Goal: Communication & Community: Answer question/provide support

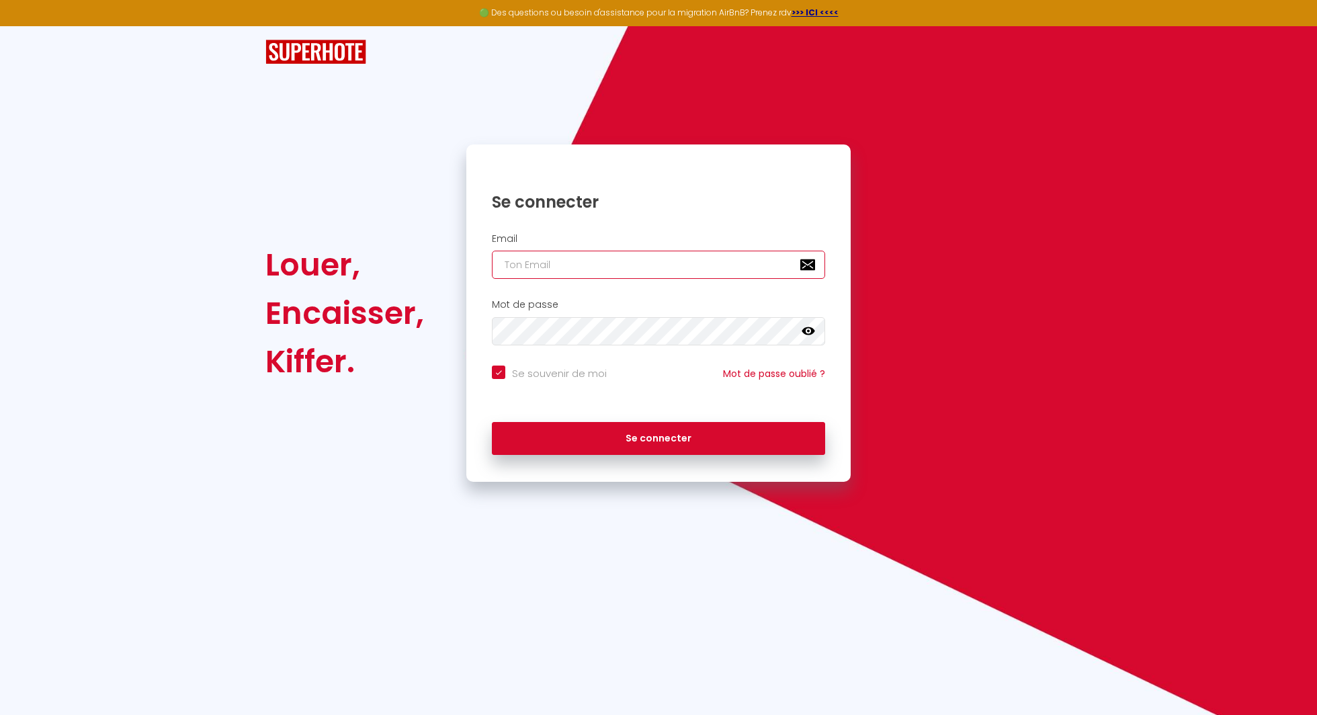
click at [541, 263] on input "email" at bounding box center [658, 265] width 333 height 28
type input "d"
checkbox input "true"
type input "di"
checkbox input "true"
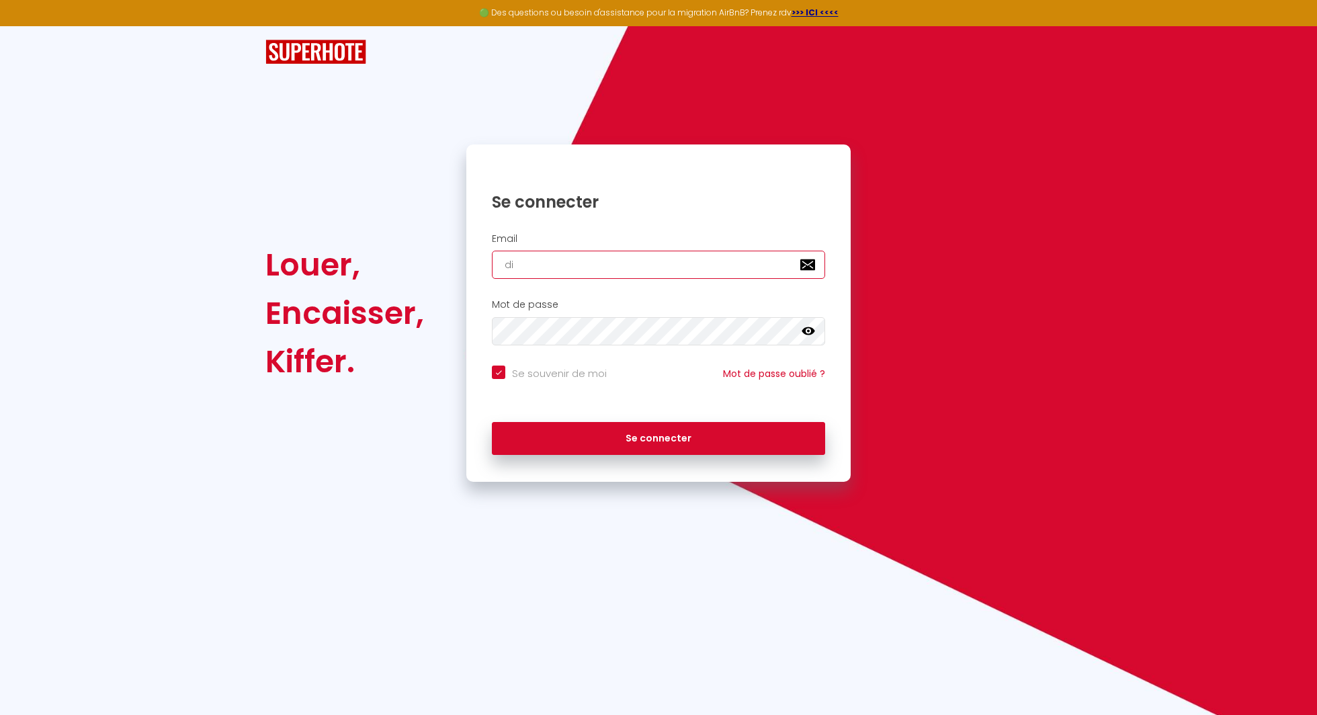
type input "did"
checkbox input "true"
type input "didi"
checkbox input "true"
type input "didie"
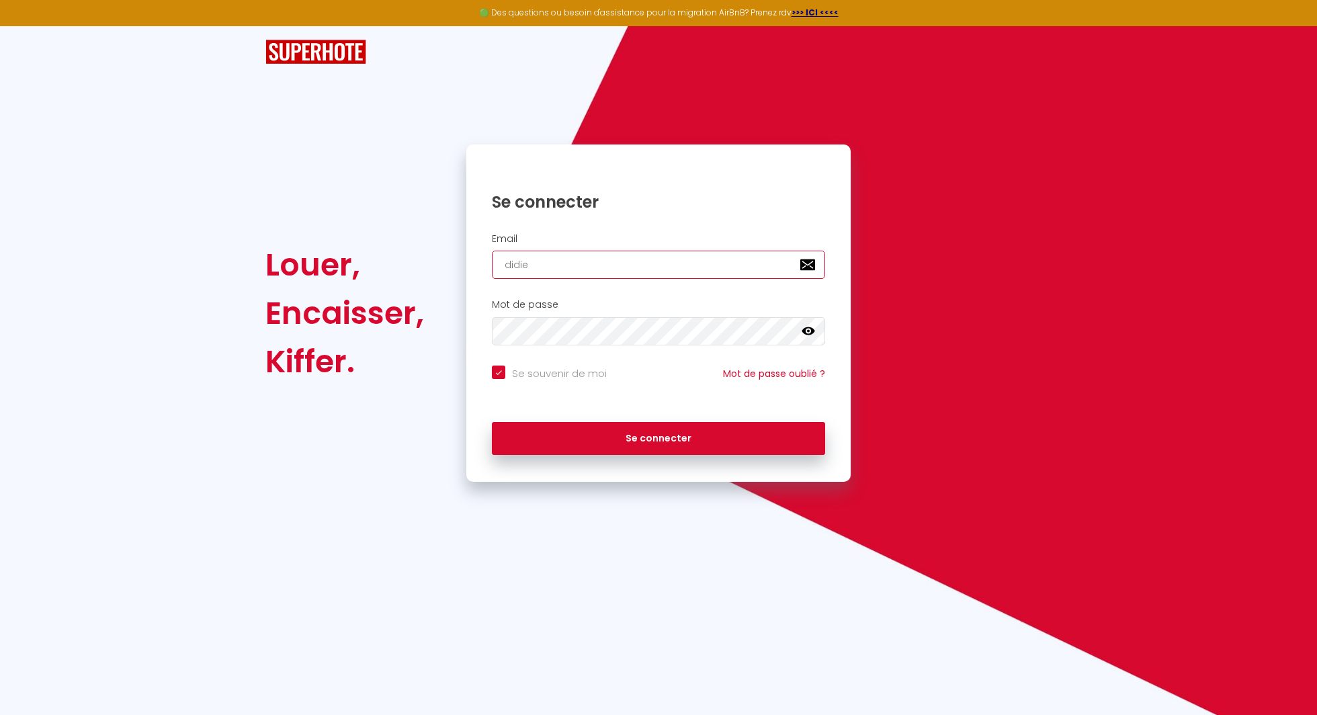
checkbox input "true"
type input "[PERSON_NAME]"
checkbox input "true"
type input "[PERSON_NAME];"
checkbox input "true"
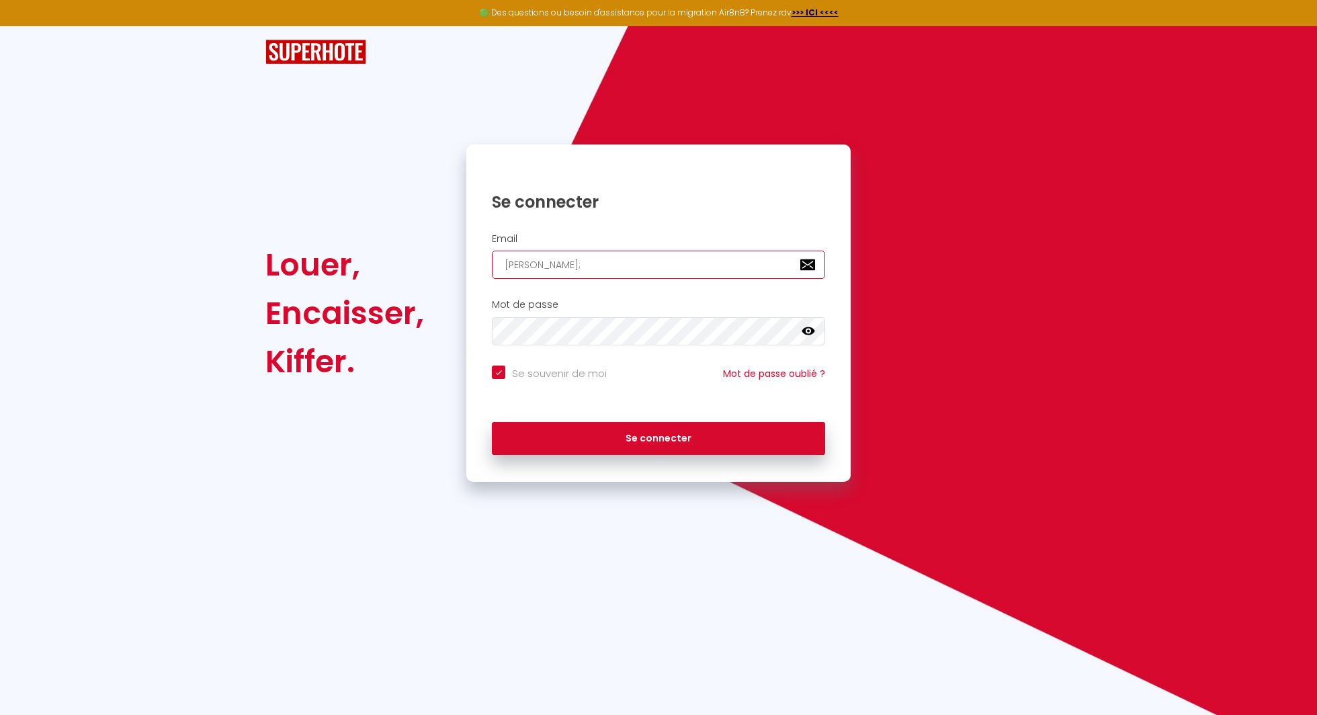
type input "[PERSON_NAME]"
checkbox input "true"
type input "[PERSON_NAME]."
checkbox input "true"
type input "[PERSON_NAME].d"
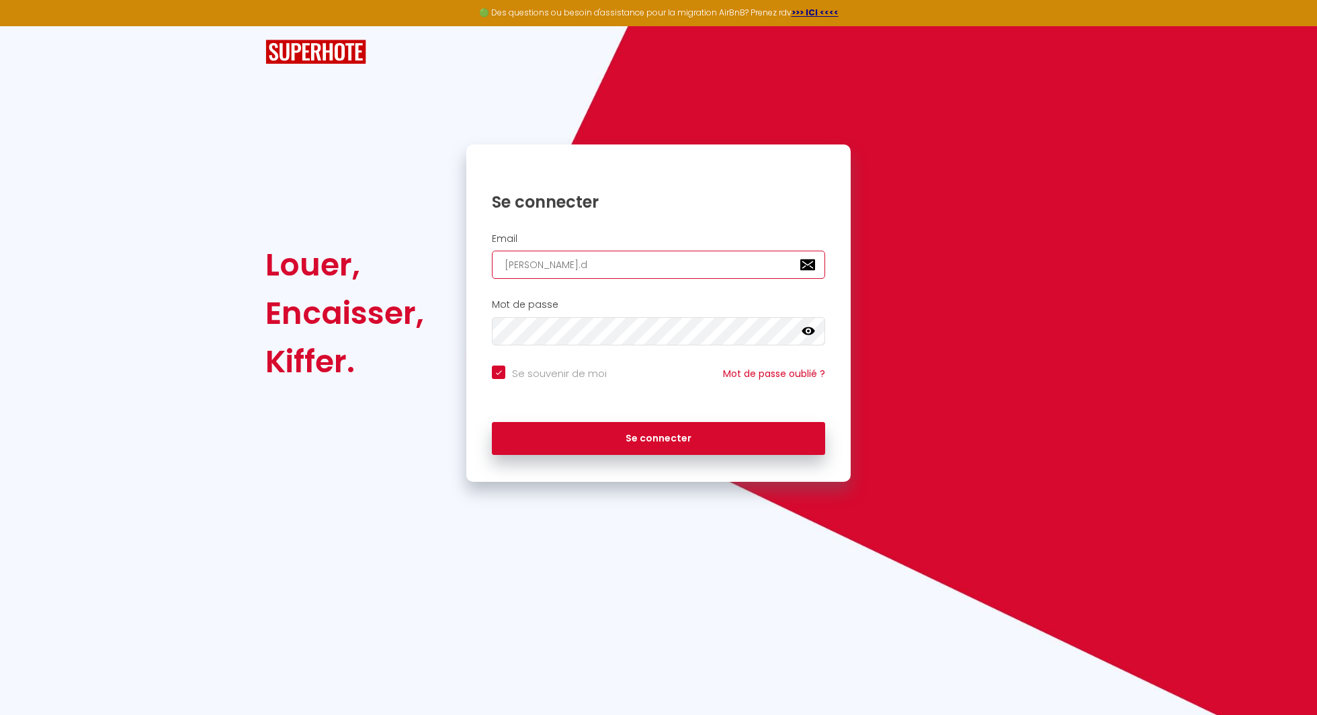
checkbox input "true"
type input "[DOMAIN_NAME]"
checkbox input "true"
type input "[PERSON_NAME].def"
checkbox input "true"
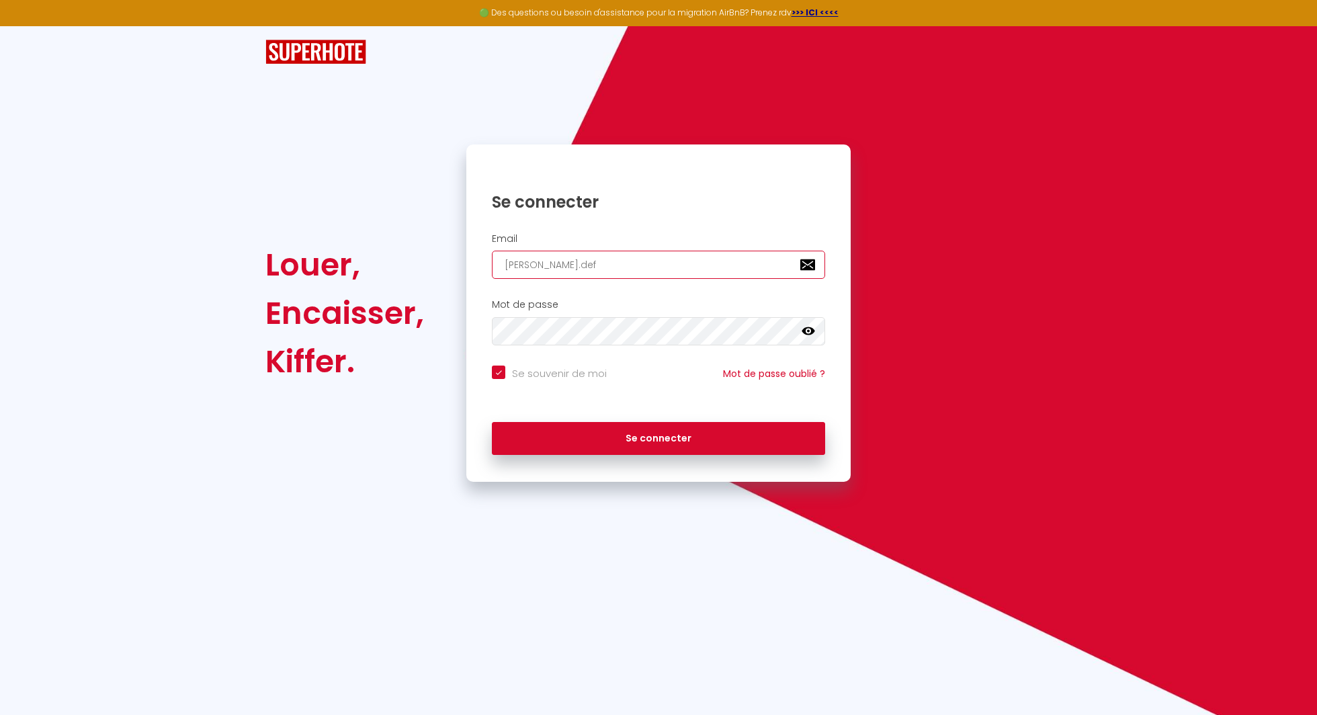
type input "[PERSON_NAME].defr"
checkbox input "true"
type input "[PERSON_NAME].defre"
checkbox input "true"
type input "[PERSON_NAME].defrer"
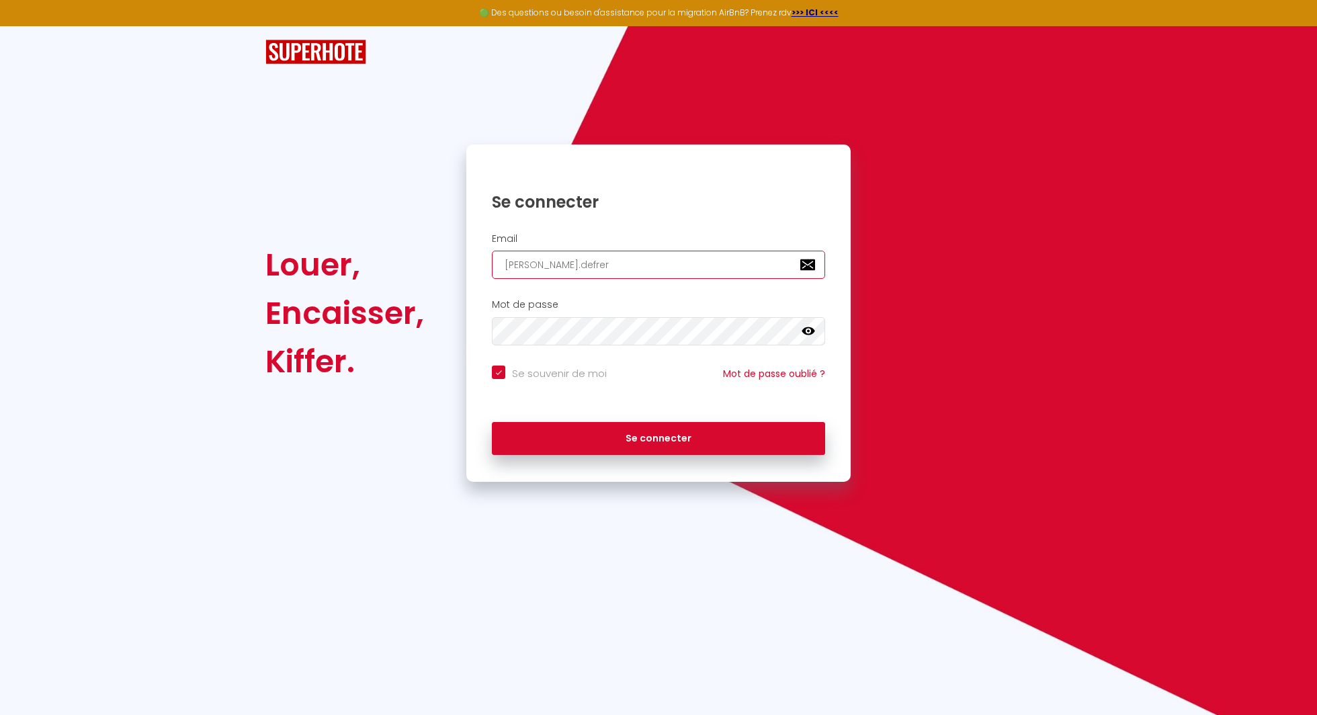
checkbox input "true"
type input "[PERSON_NAME].defrere"
checkbox input "true"
type input "[PERSON_NAME].defrere@"
checkbox input "true"
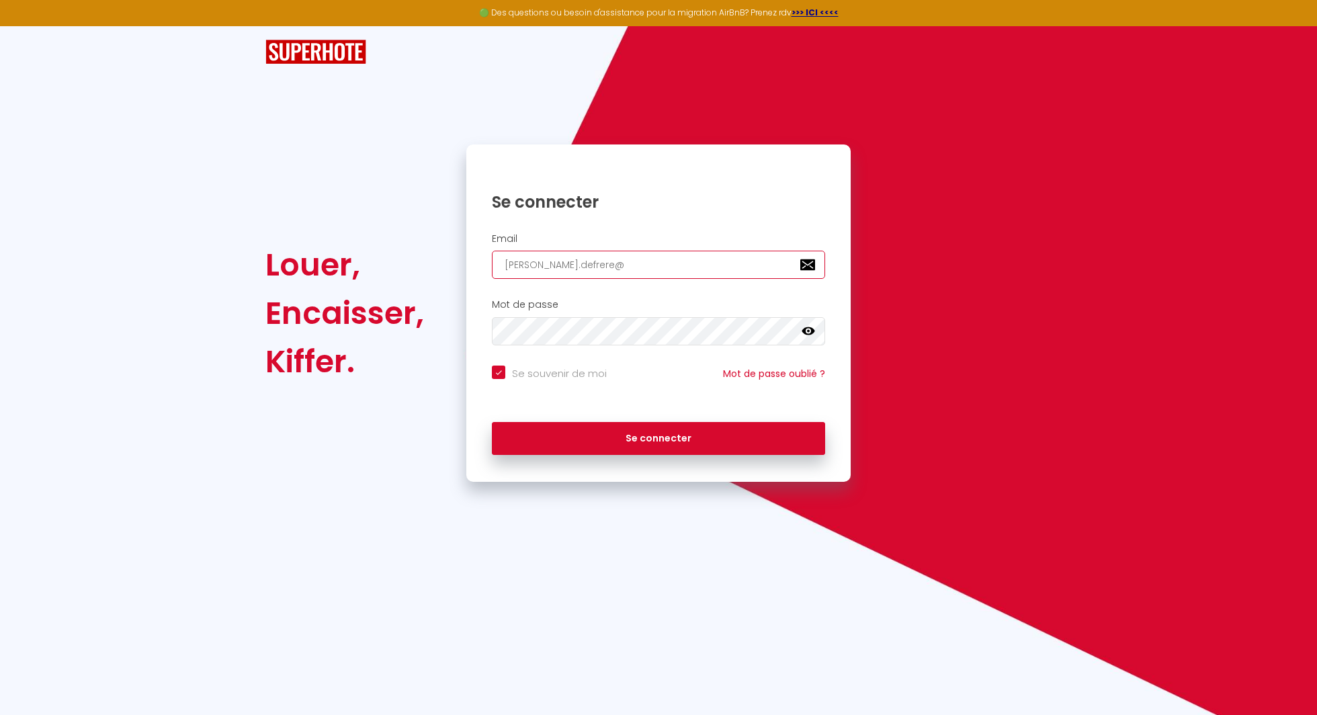
type input "[PERSON_NAME]"
checkbox input "true"
type input "[PERSON_NAME]"
checkbox input "true"
type input "[PERSON_NAME]"
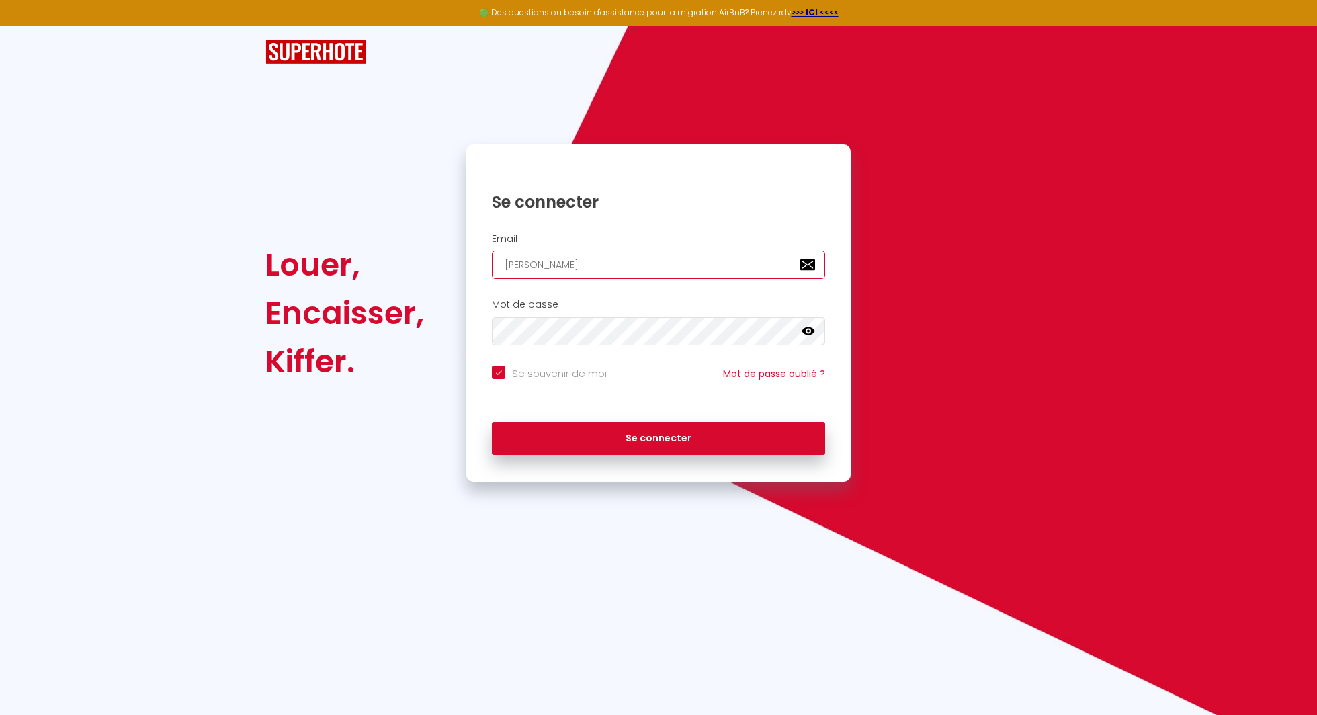
checkbox input "true"
type input "[PERSON_NAME]"
checkbox input "true"
type input "[EMAIL_ADDRESS]"
checkbox input "true"
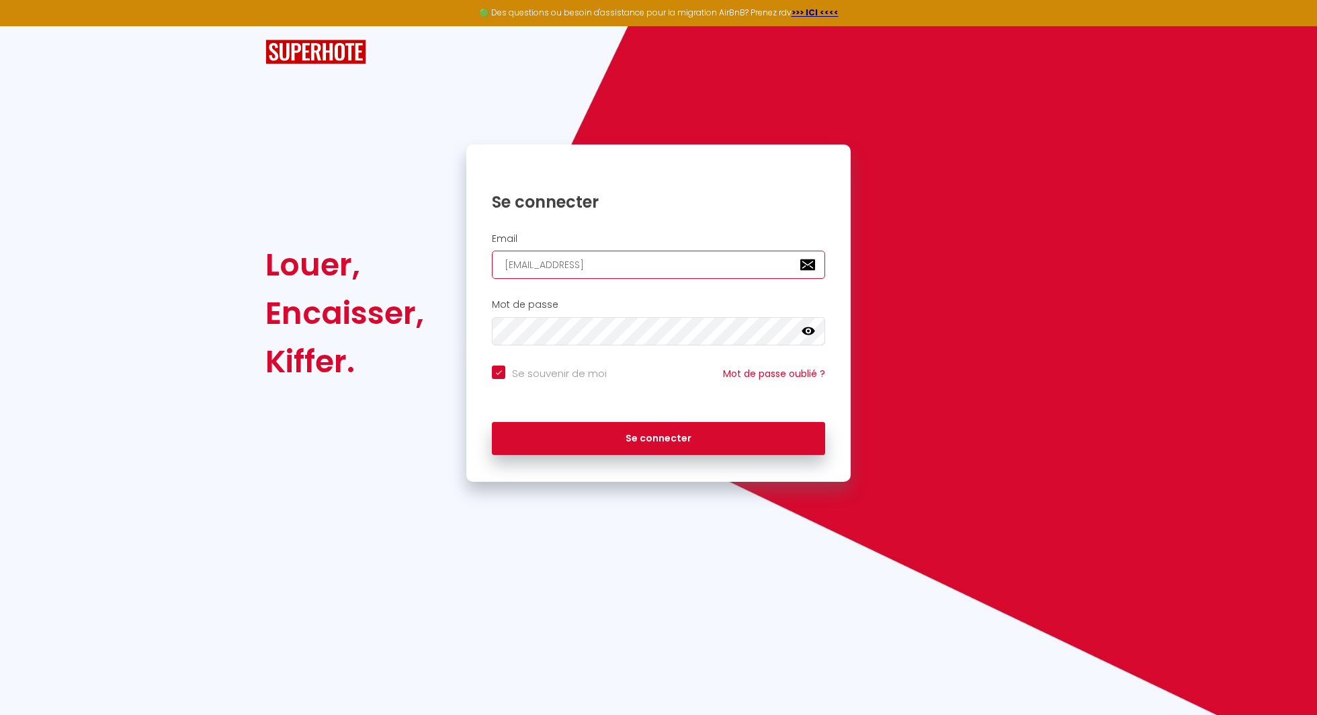
type input "[EMAIL_ADDRESS]."
checkbox input "true"
type input "[PERSON_NAME]"
checkbox input "true"
type input "[PERSON_NAME][EMAIL_ADDRESS][DOMAIN_NAME]"
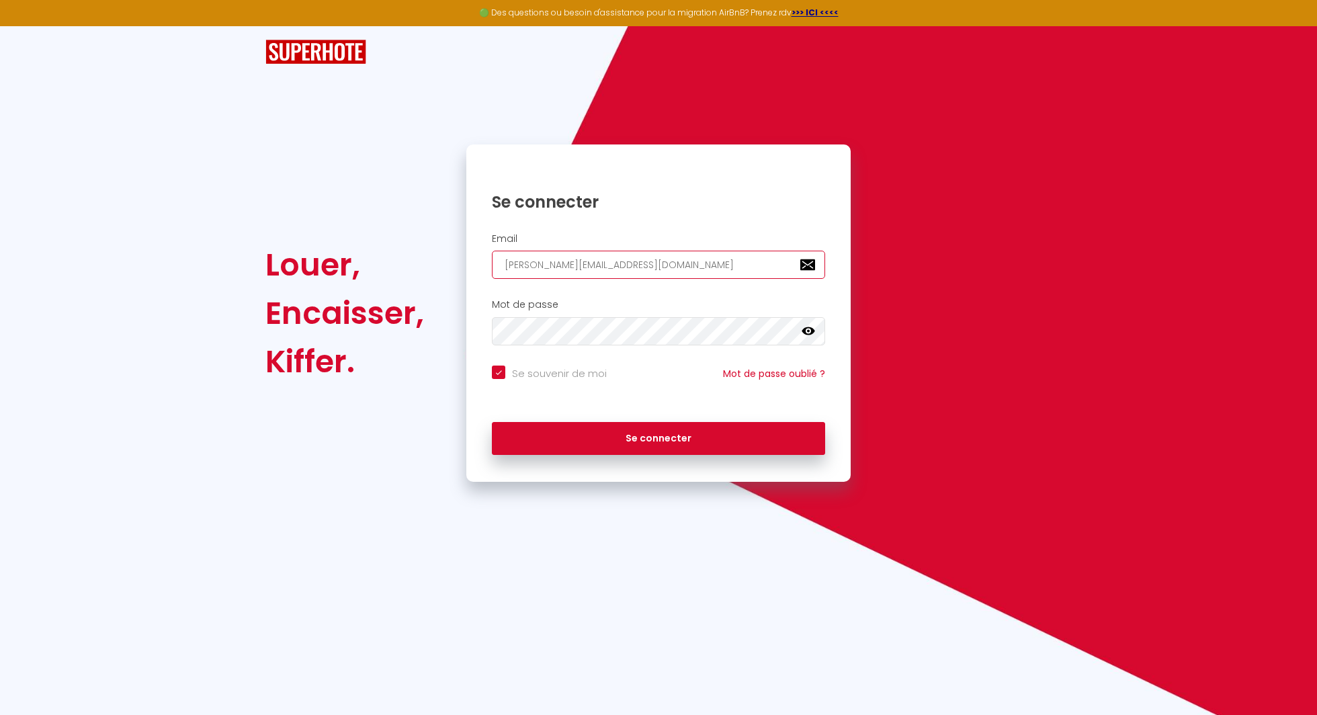
checkbox input "true"
type input "[PERSON_NAME][EMAIL_ADDRESS][DOMAIN_NAME]"
checkbox input "true"
type input "[PERSON_NAME][EMAIL_ADDRESS][DOMAIN_NAME]"
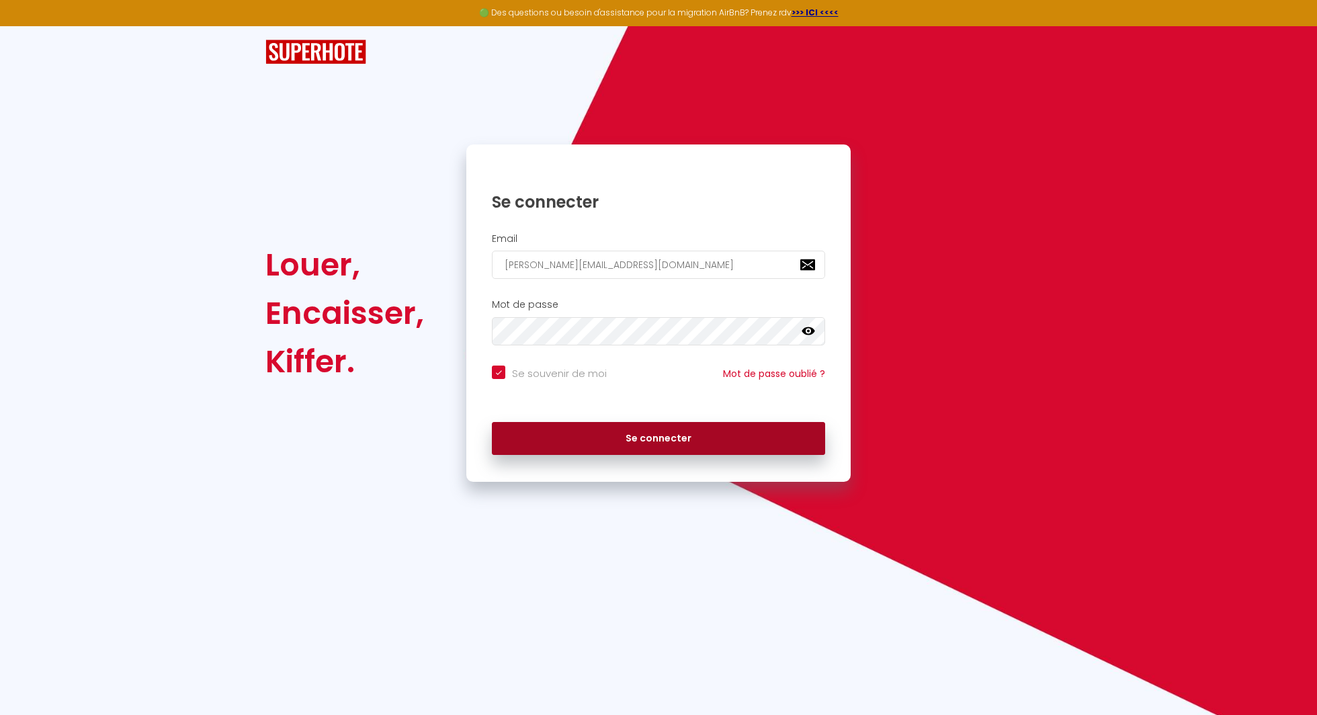
click at [639, 447] on button "Se connecter" at bounding box center [658, 439] width 333 height 34
checkbox input "true"
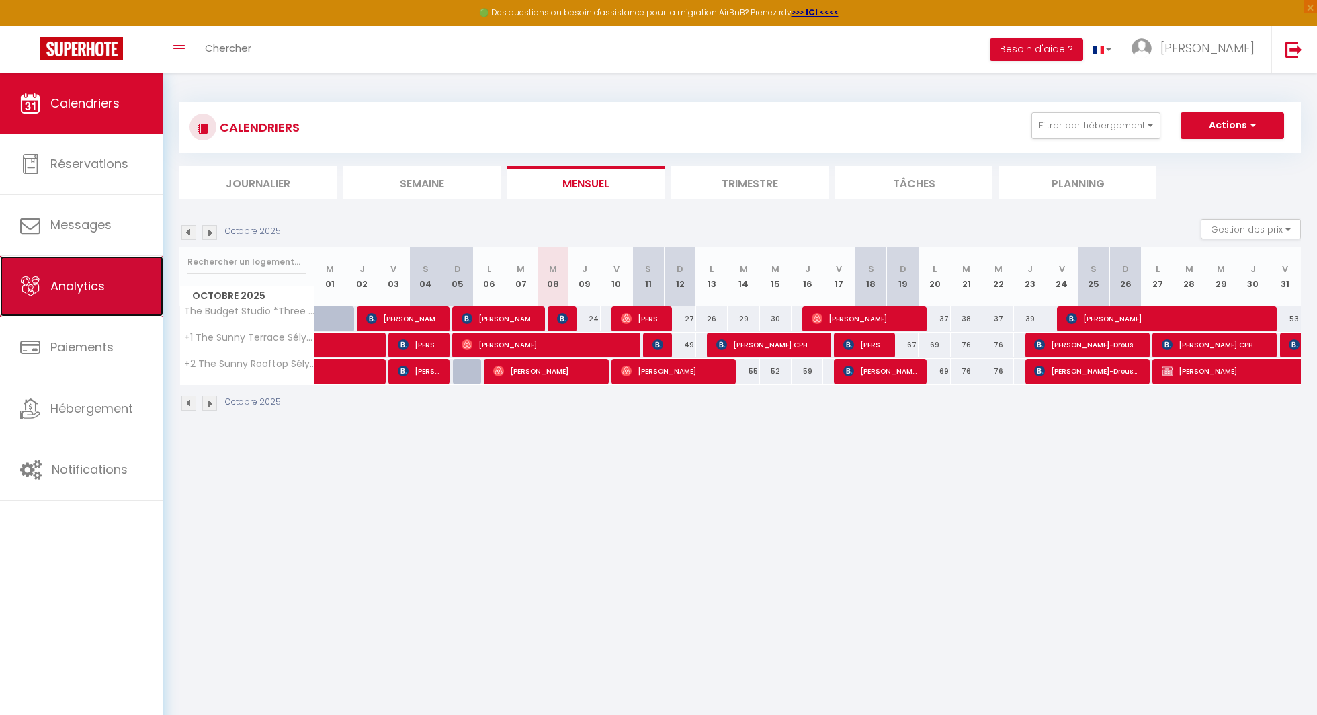
click at [66, 259] on link "Analytics" at bounding box center [81, 286] width 163 height 60
select select "2025"
select select "10"
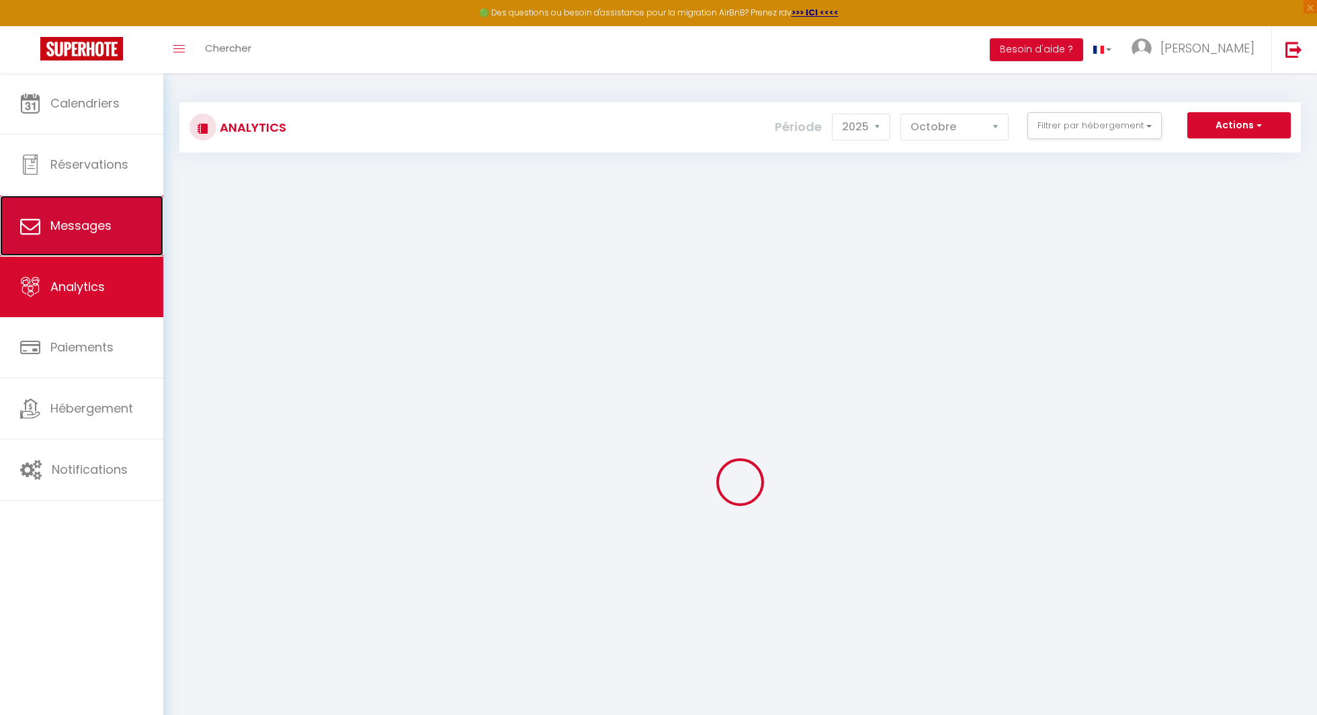
click at [73, 217] on span "Messages" at bounding box center [80, 225] width 61 height 17
select select "message"
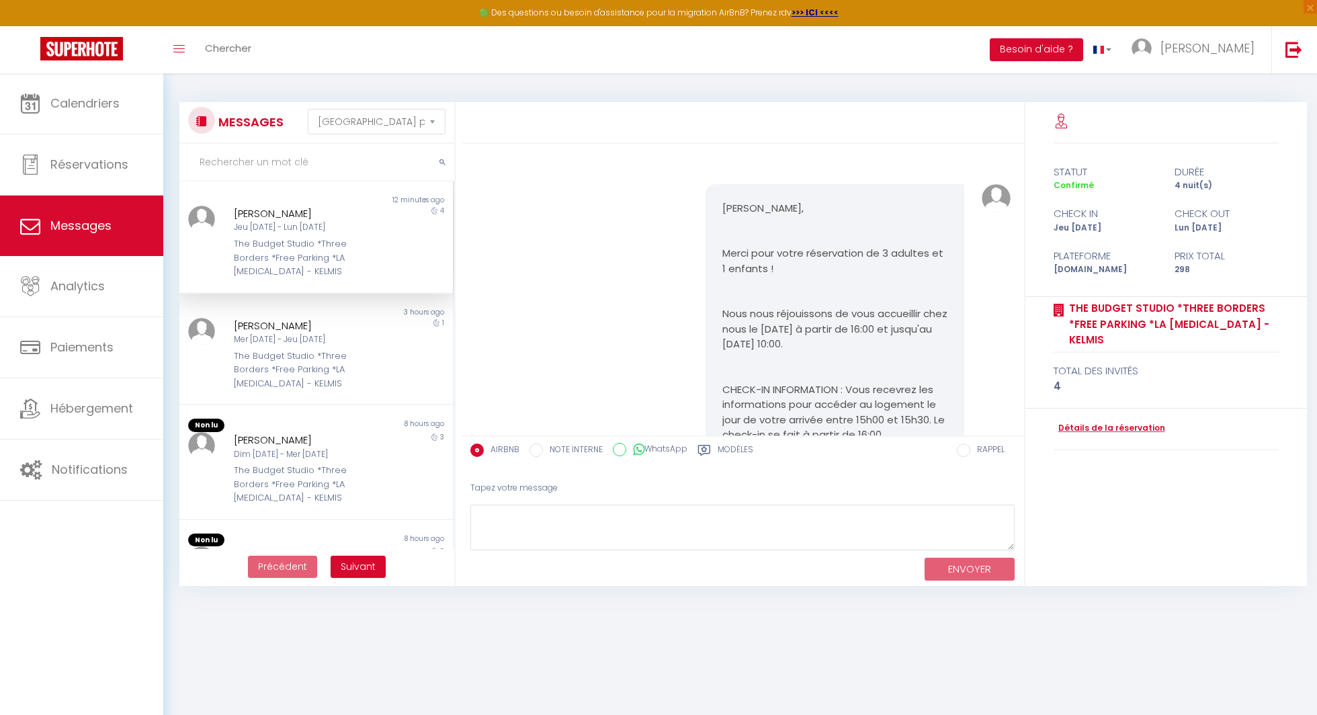
scroll to position [509, 0]
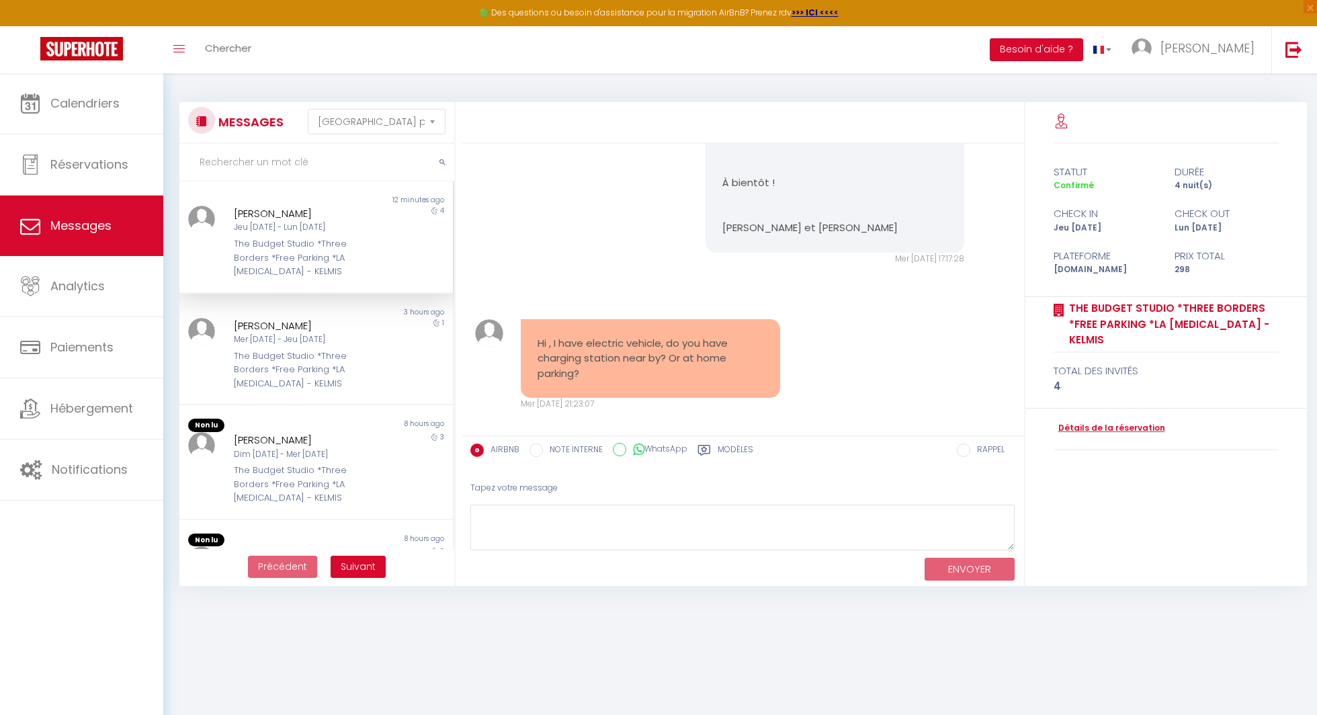
click at [285, 206] on div "[PERSON_NAME]" at bounding box center [305, 214] width 142 height 16
click at [604, 492] on div "Tapez votre message" at bounding box center [742, 488] width 545 height 33
click at [582, 517] on textarea at bounding box center [742, 528] width 545 height 46
drag, startPoint x: 815, startPoint y: 524, endPoint x: 445, endPoint y: 484, distance: 371.8
click at [445, 484] on div "MESSAGES Trier par date de réservation [GEOGRAPHIC_DATA] par date de message No…" at bounding box center [740, 344] width 1139 height 484
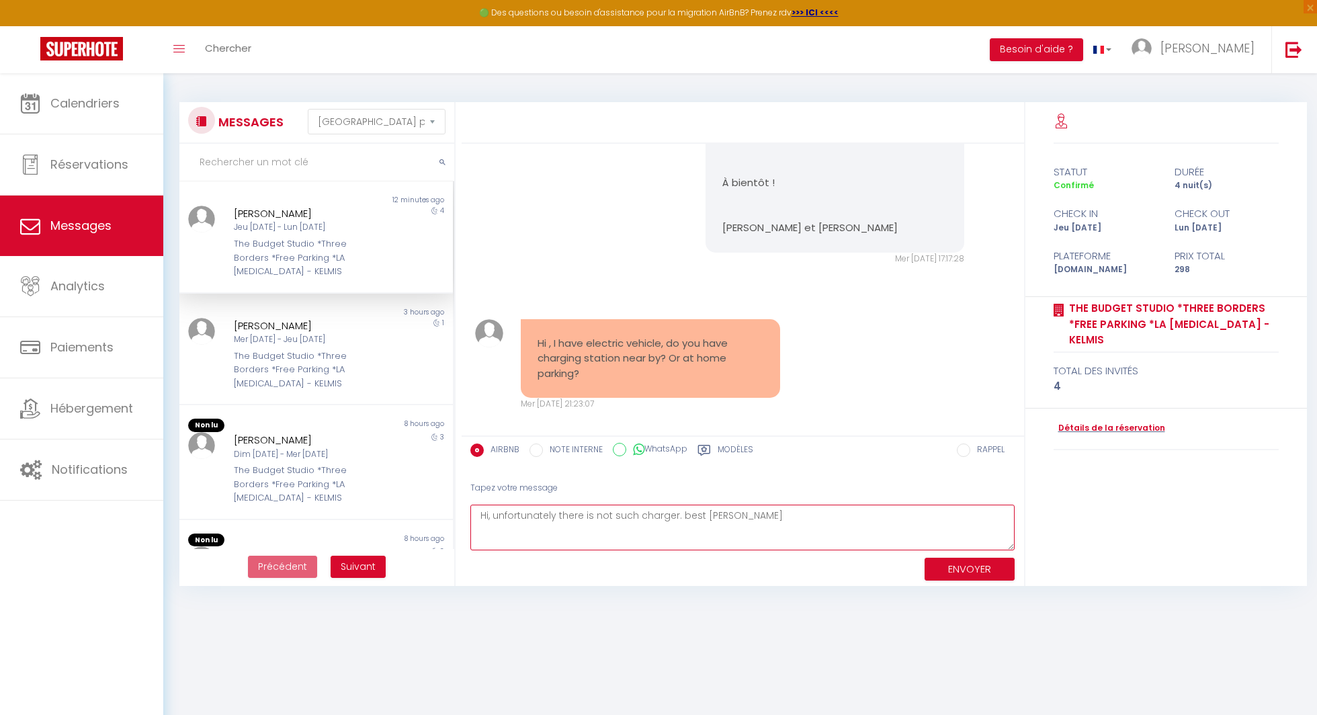
paste textarea ", there is no such charger. Best regards, [PERSON_NAME]."
type textarea "Hi, unfortunately, there is no such charger. Best regards, [PERSON_NAME]."
click at [991, 567] on button "ENVOYER" at bounding box center [970, 570] width 90 height 24
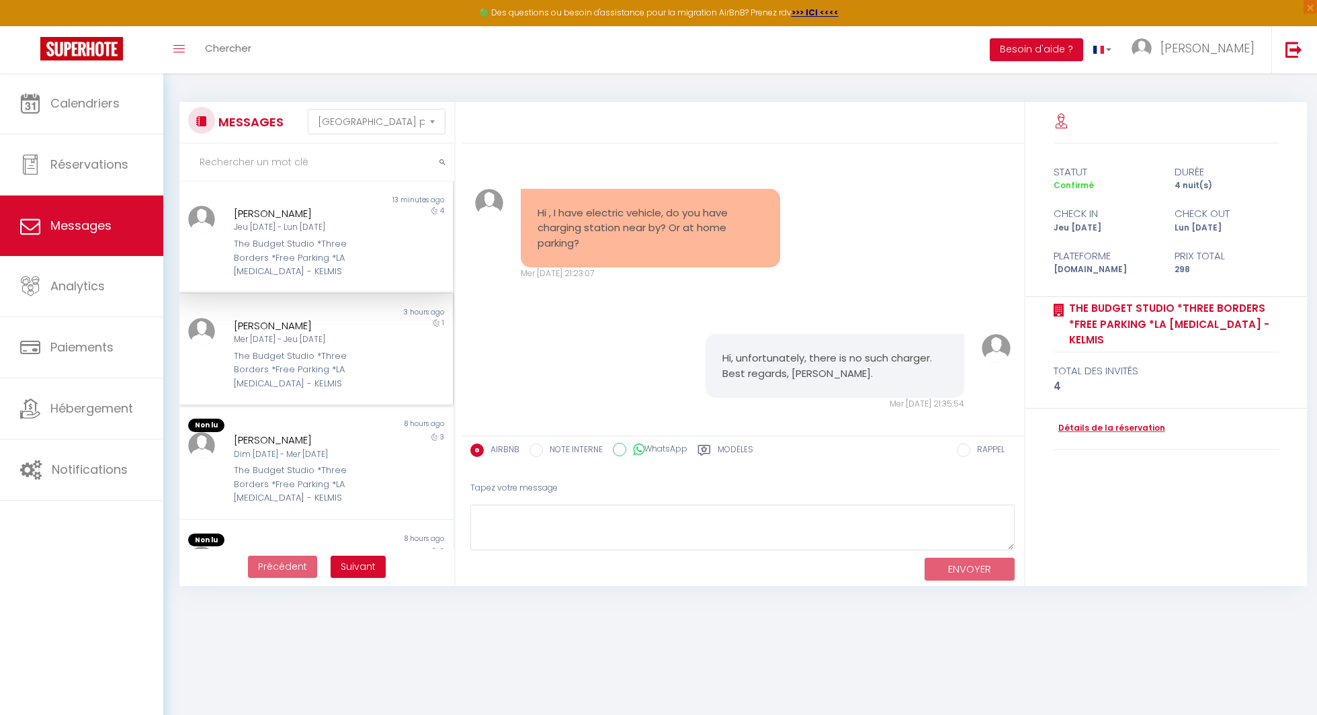
click at [350, 360] on div "The Budget Studio *Three Borders *Free Parking *LA [MEDICAL_DATA] - KELMIS" at bounding box center [305, 369] width 142 height 41
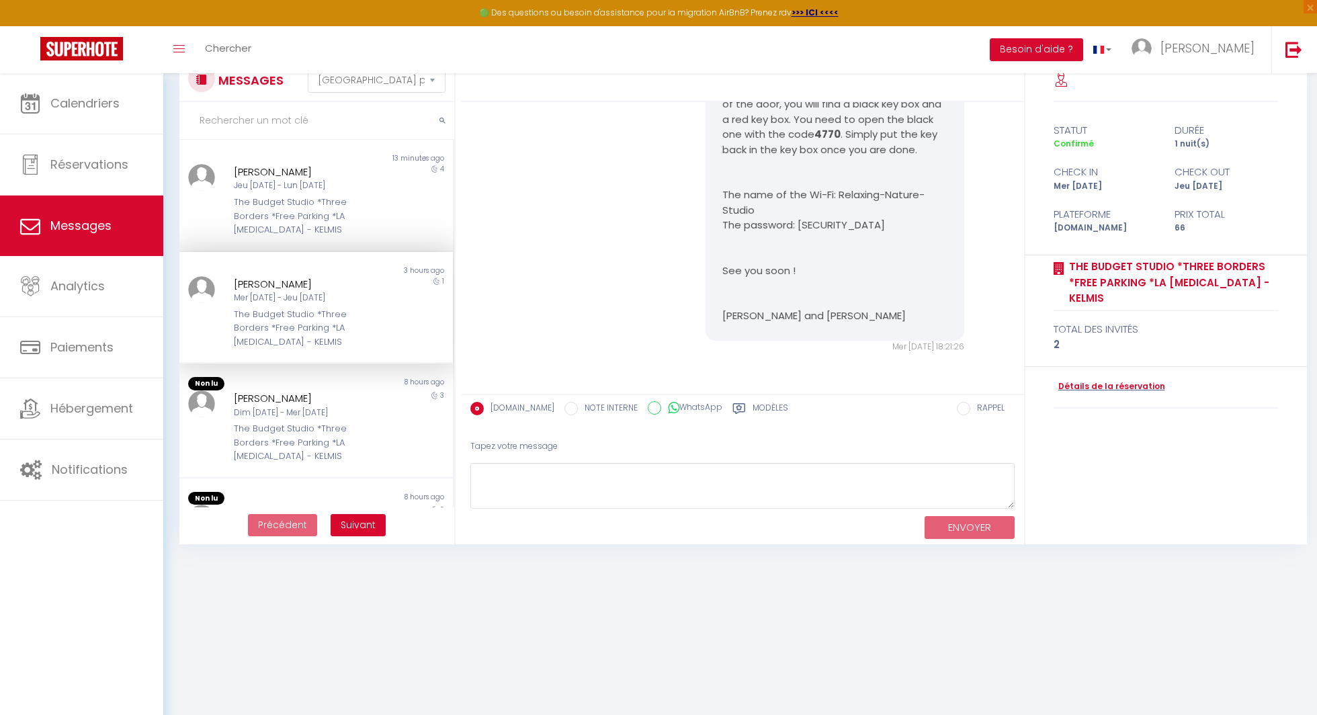
scroll to position [50, 0]
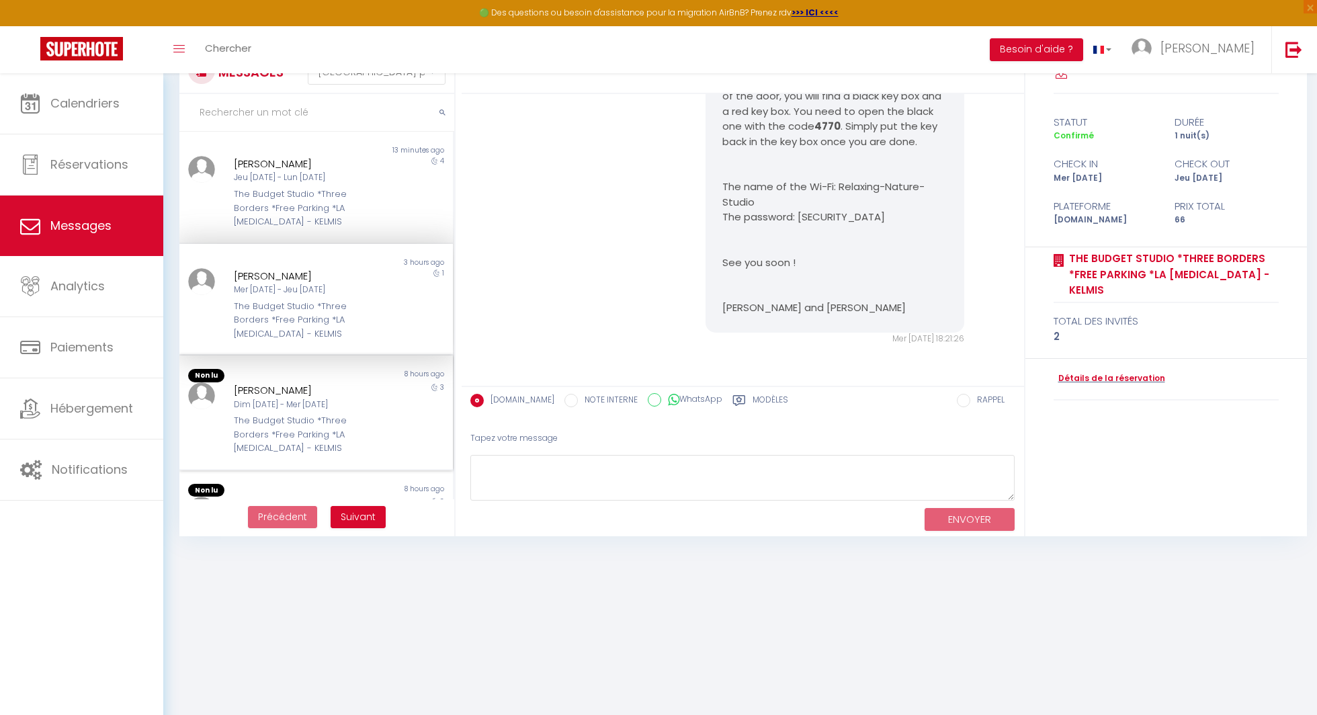
click at [381, 389] on div "[PERSON_NAME] Dim [DATE] - Mer [DATE] The Budget Studio *Three Borders *Free Pa…" at bounding box center [304, 418] width 159 height 73
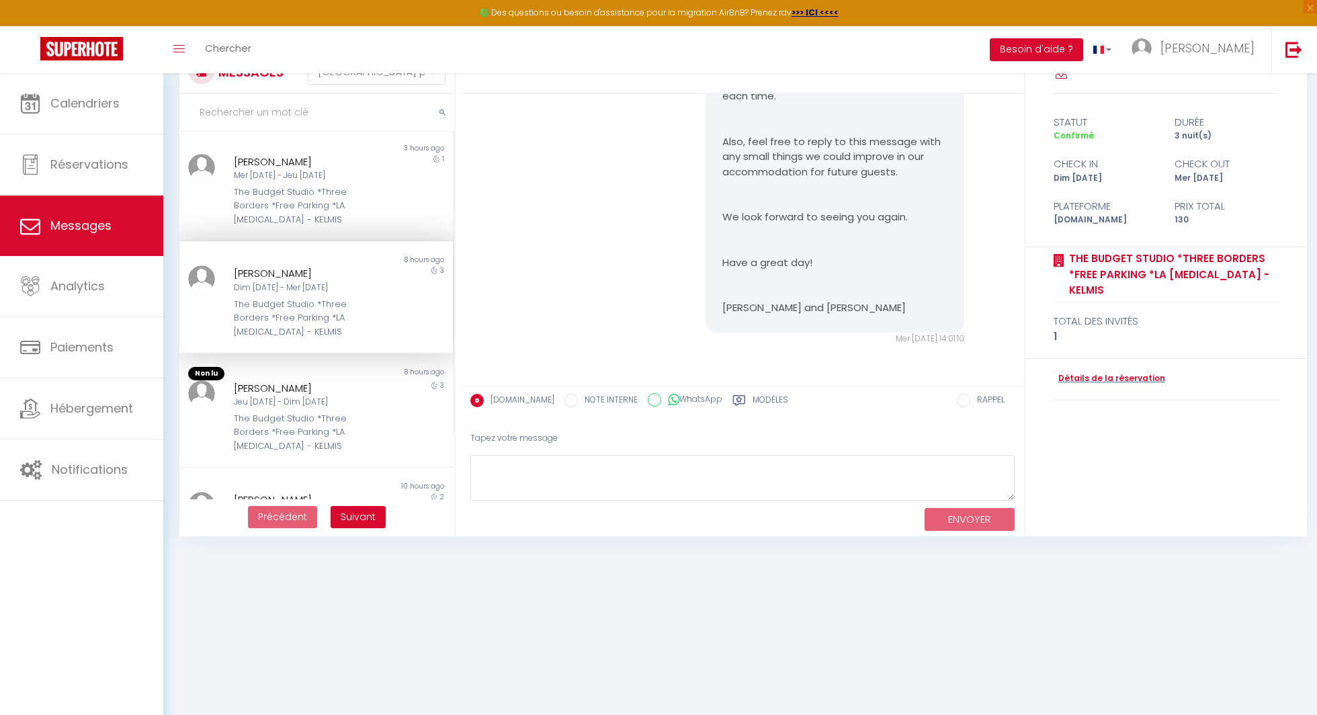
scroll to position [170, 0]
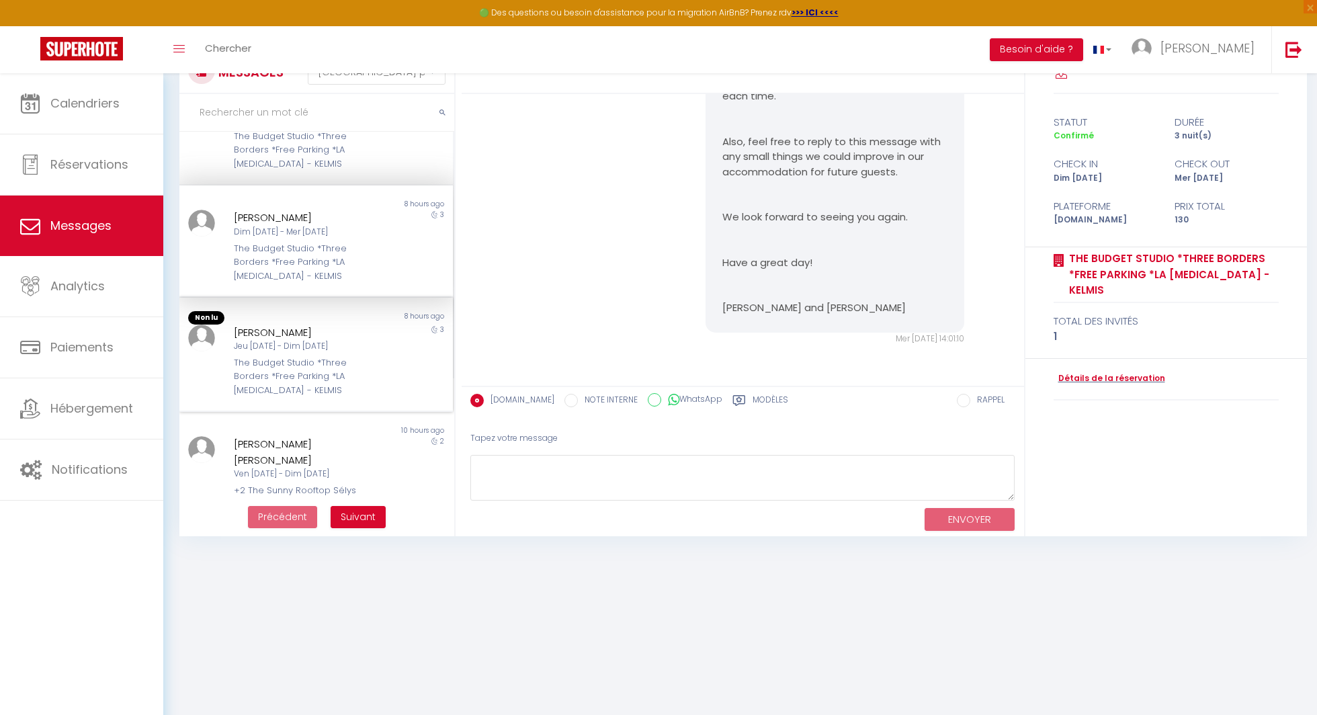
click at [327, 380] on div "The Budget Studio *Three Borders *Free Parking *LA [MEDICAL_DATA] - KELMIS" at bounding box center [305, 376] width 142 height 41
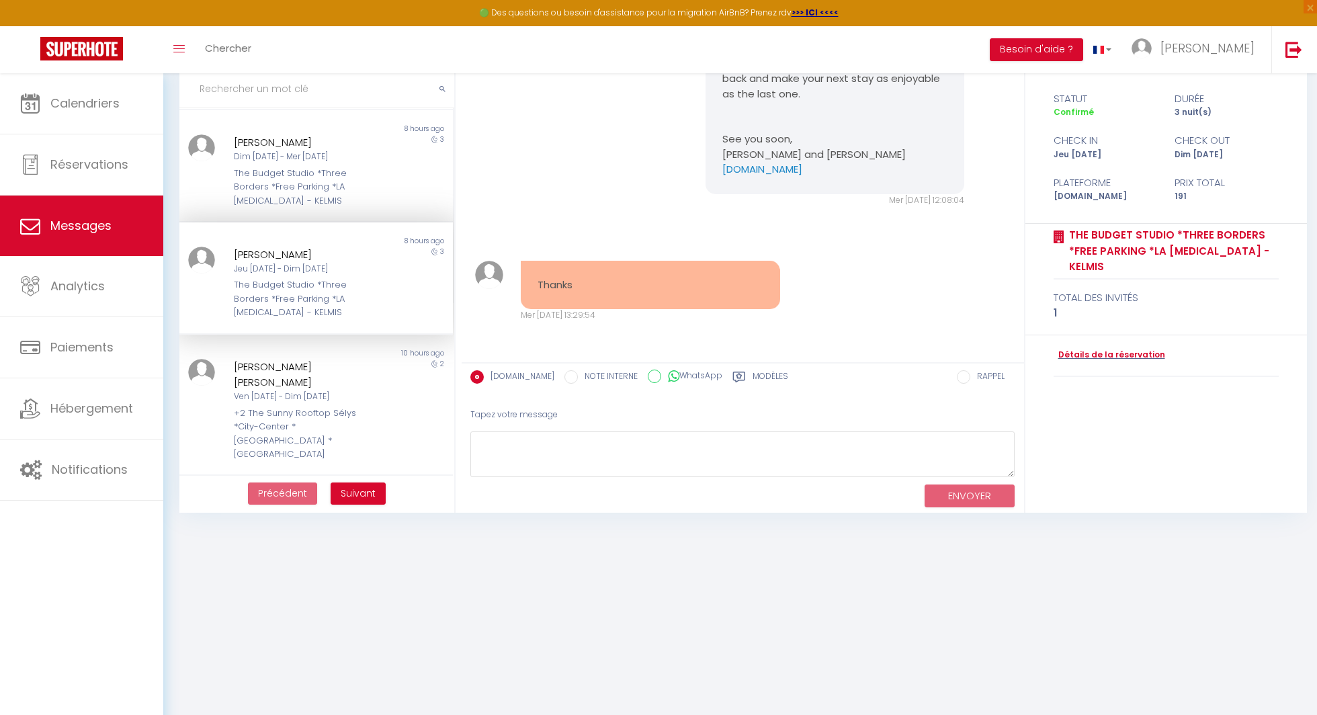
scroll to position [266, 0]
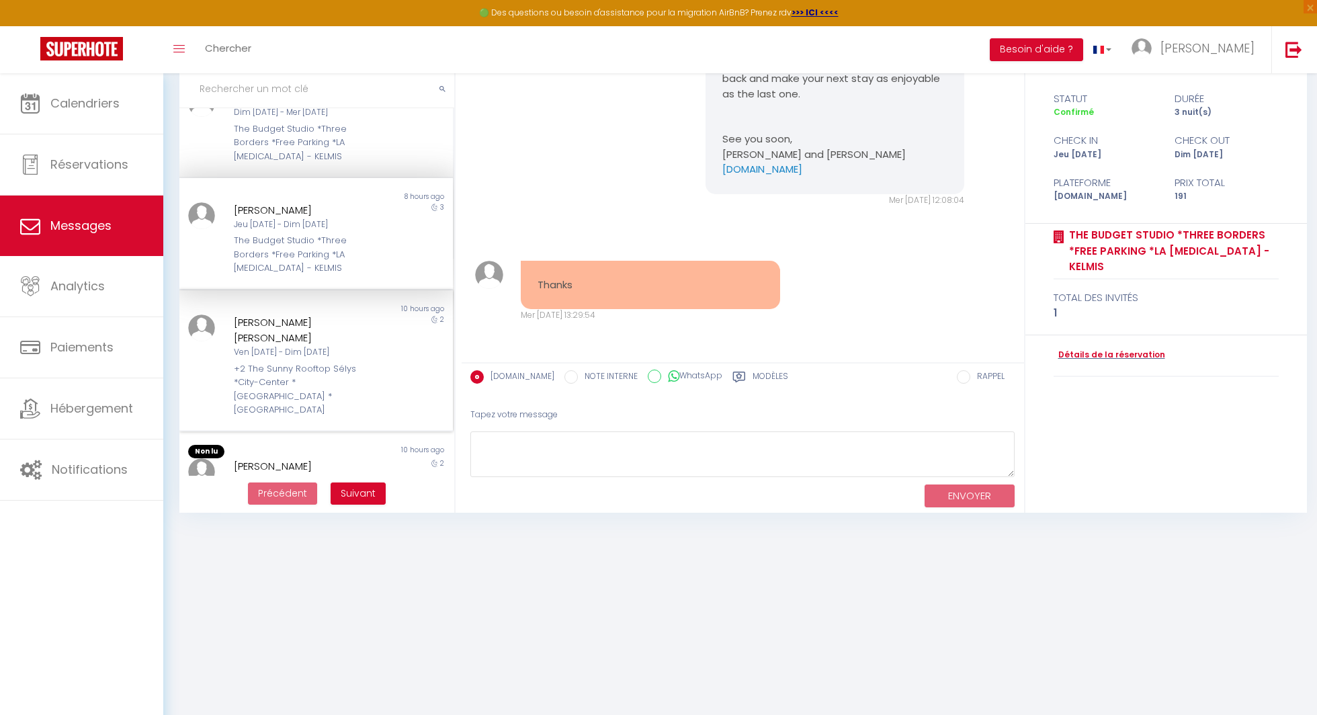
click at [322, 346] on div "Ven [DATE] - Dim [DATE]" at bounding box center [305, 352] width 142 height 13
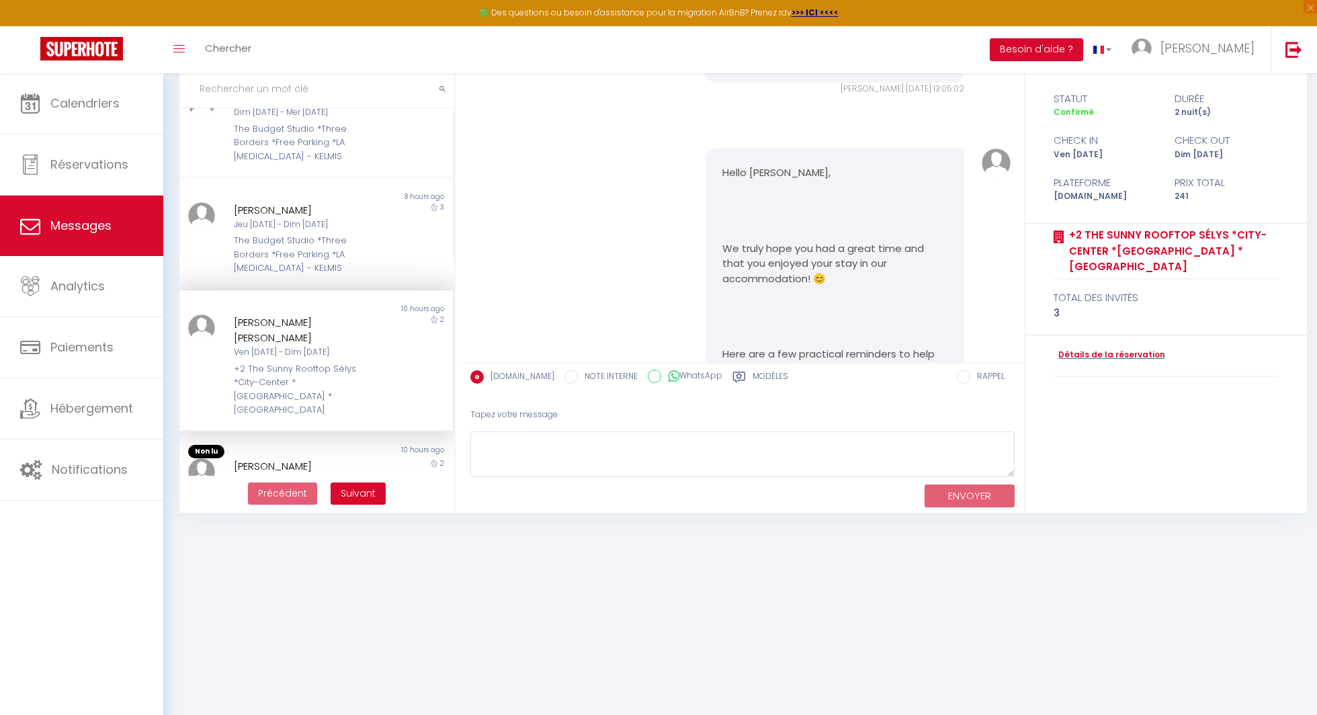
scroll to position [7254, 0]
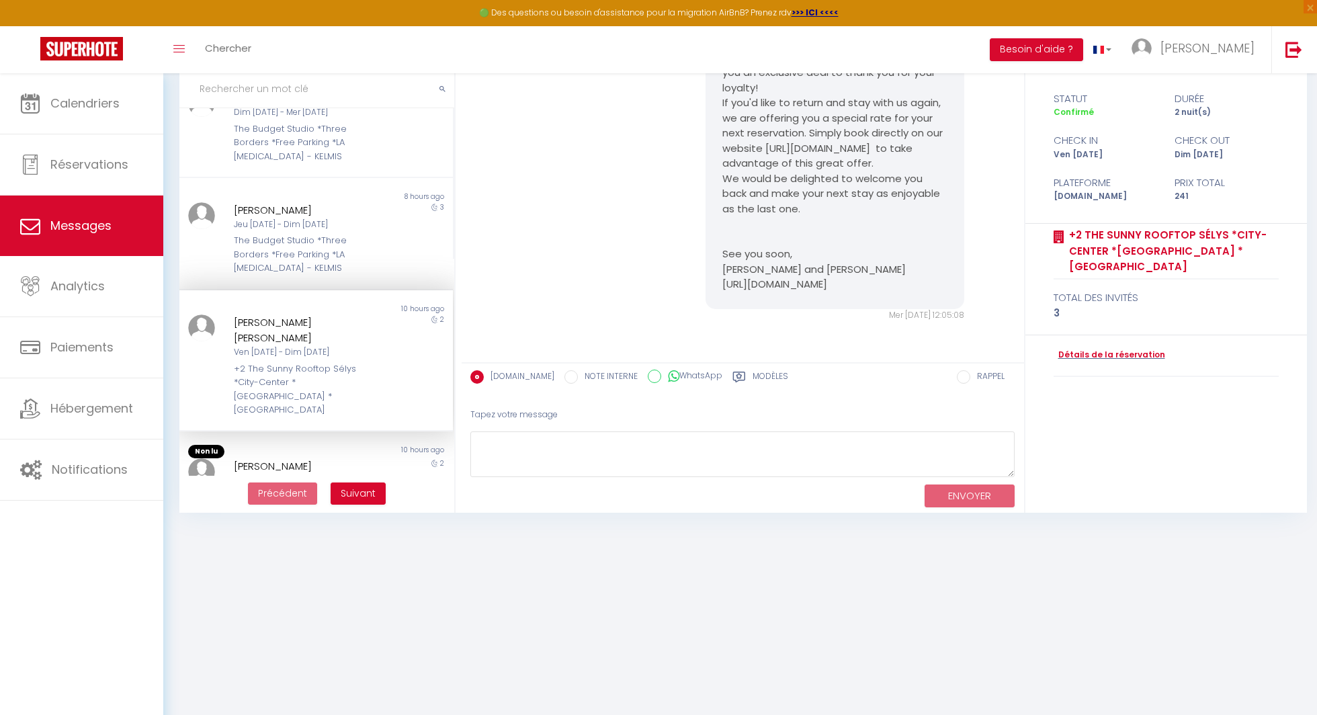
click at [322, 346] on div "Ven [DATE] - Dim [DATE]" at bounding box center [305, 352] width 142 height 13
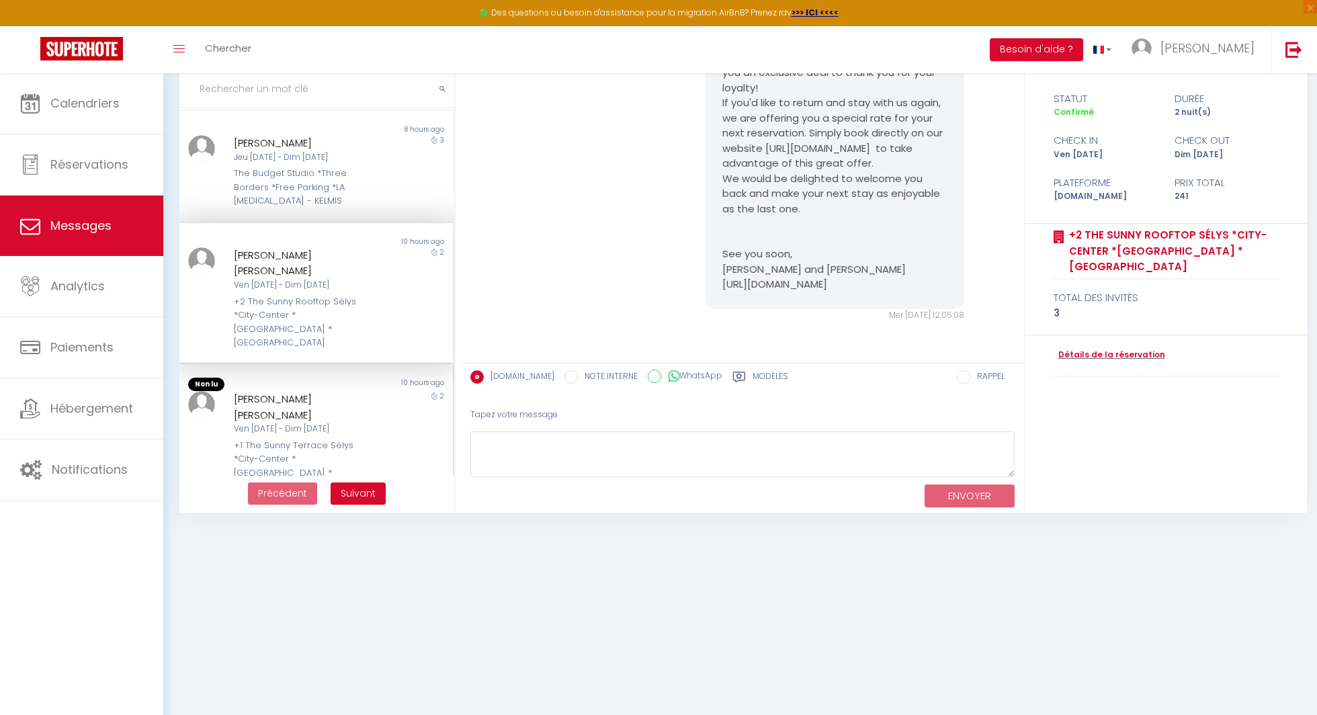
click at [321, 364] on div "Non lu 10 hours ago [PERSON_NAME] [PERSON_NAME] [DATE] - Dim [DATE] +1 The Sunn…" at bounding box center [316, 436] width 274 height 144
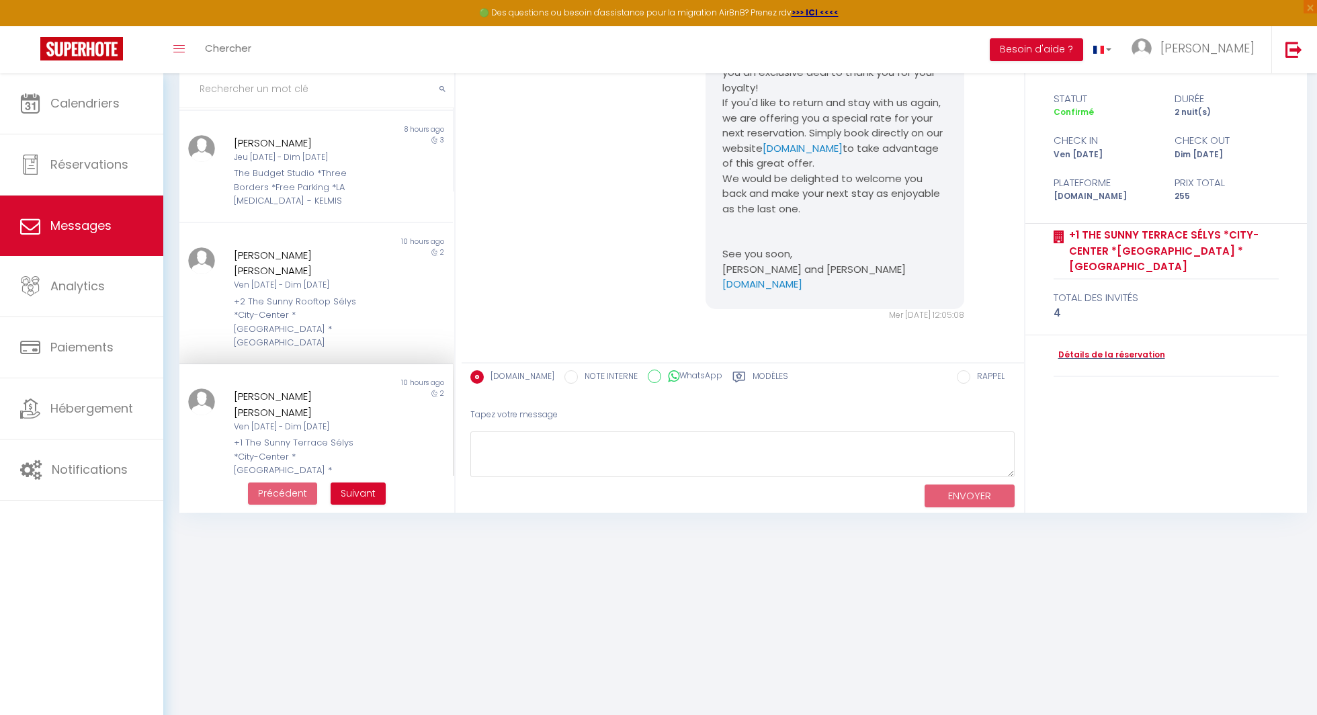
click at [612, 251] on div "Hello [PERSON_NAME], We hope you had a pleasant stay in our accommodation. We a…" at bounding box center [742, 162] width 553 height 372
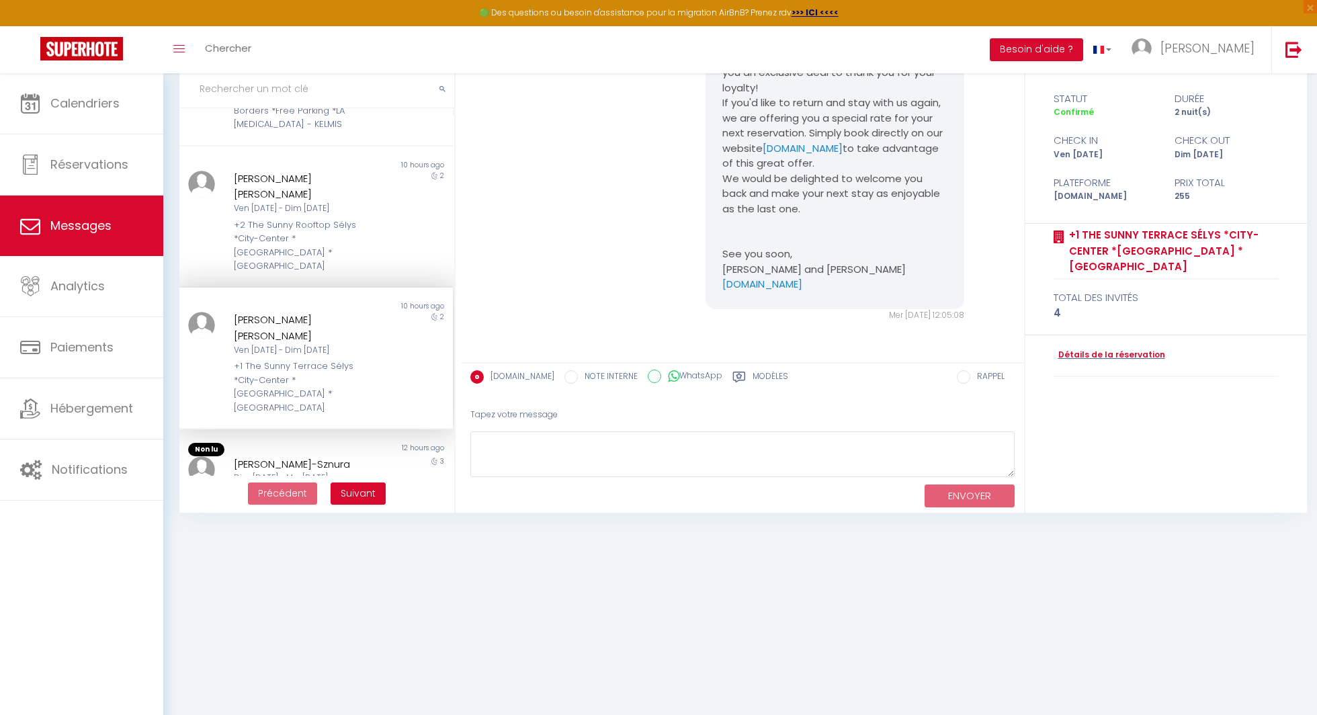
scroll to position [464, 0]
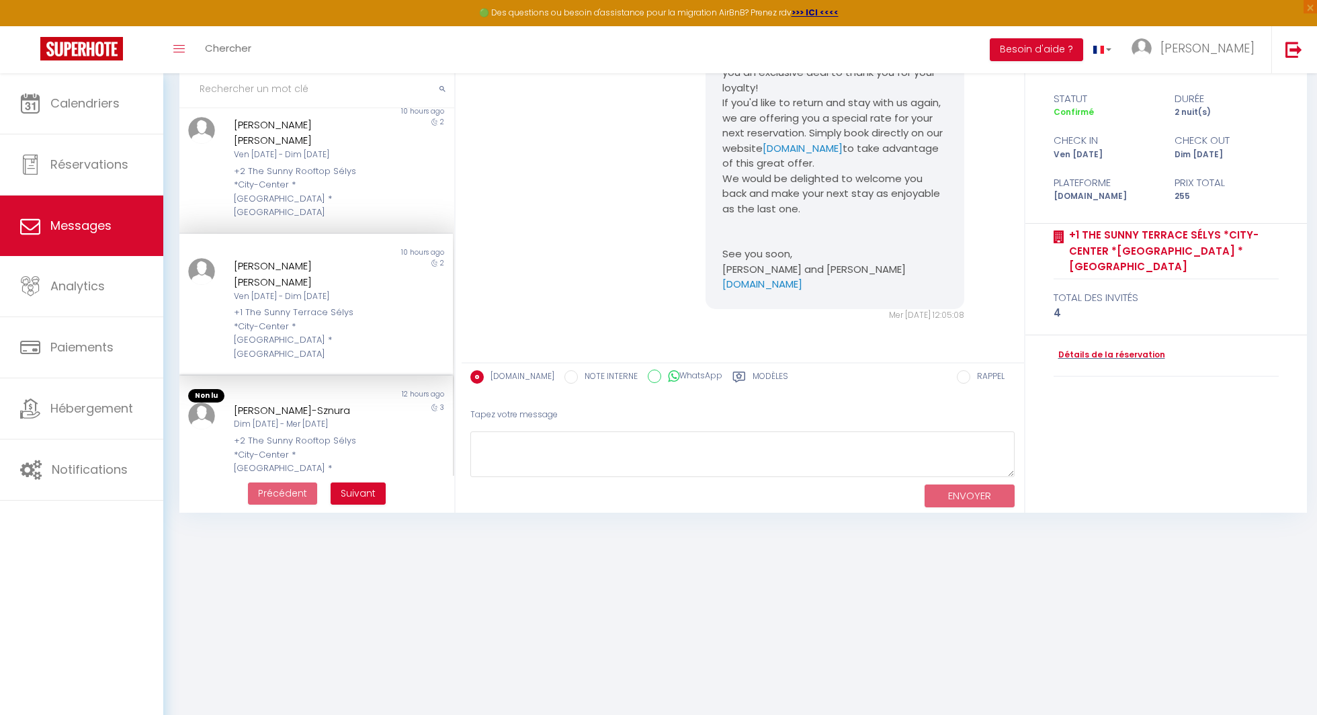
click at [331, 434] on div "+2 The Sunny Rooftop Sélys *City-Center *[GEOGRAPHIC_DATA] *[GEOGRAPHIC_DATA]" at bounding box center [305, 461] width 142 height 55
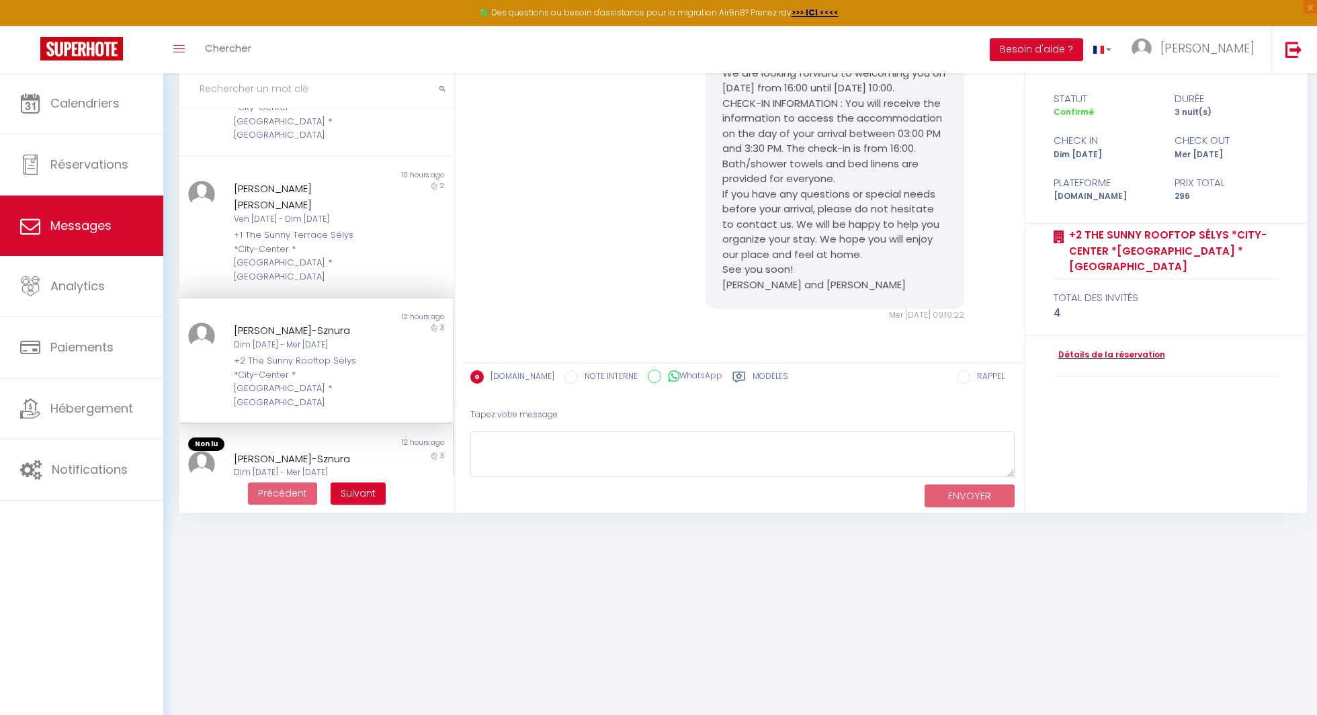
scroll to position [554, 0]
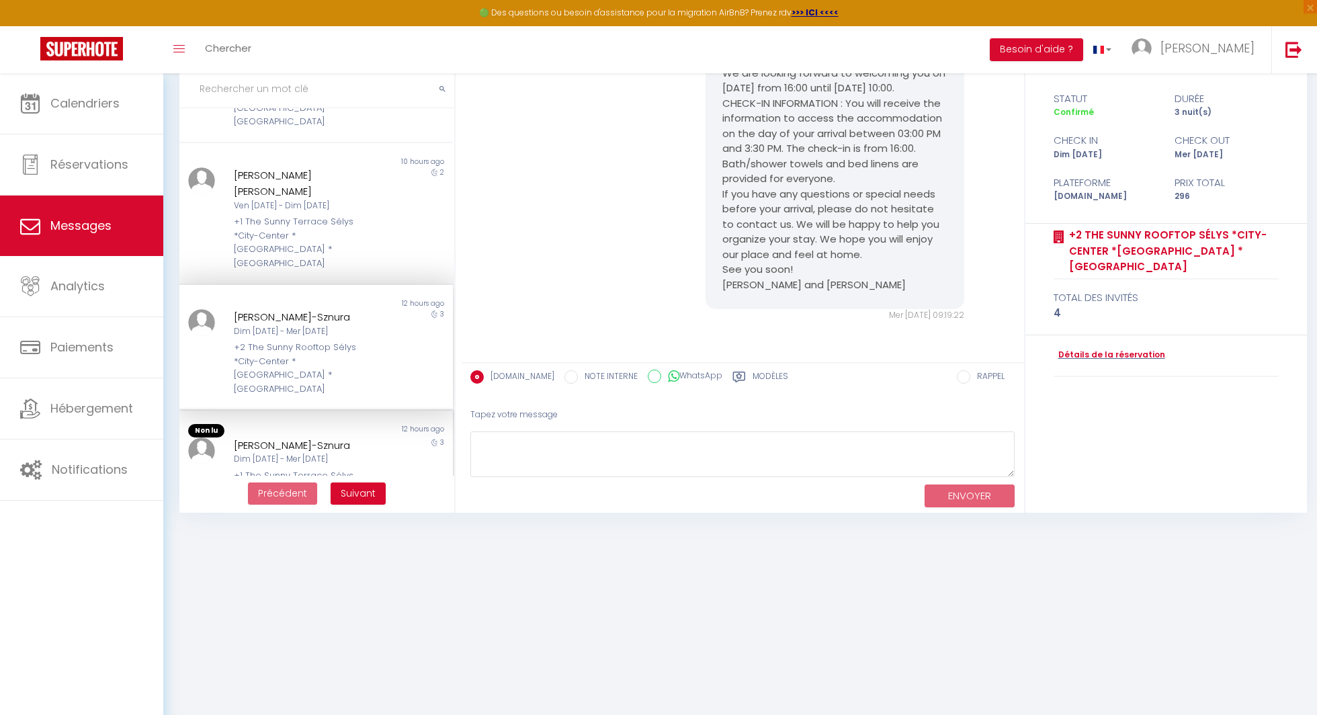
click at [347, 469] on div "+1 The Sunny Terrace Sélys *City-Center *[GEOGRAPHIC_DATA] *[GEOGRAPHIC_DATA]" at bounding box center [305, 496] width 142 height 55
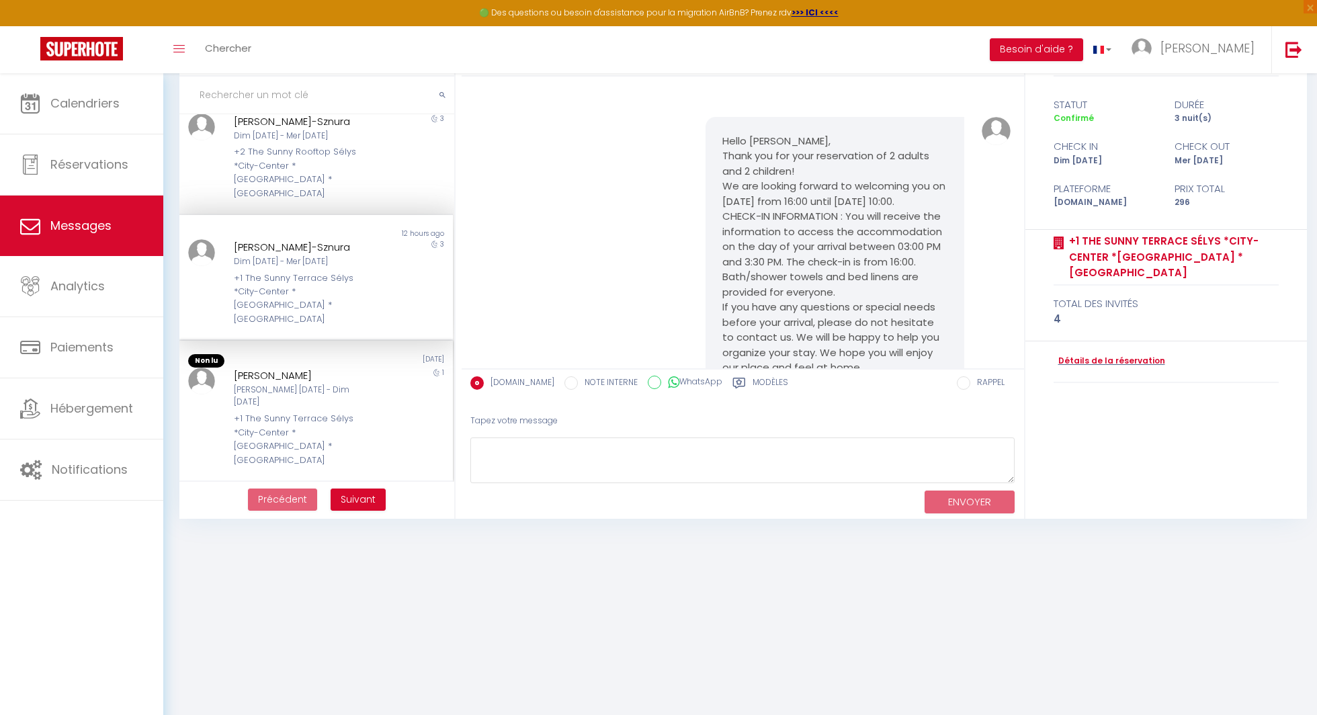
scroll to position [68, 0]
click at [302, 411] on div "+1 The Sunny Terrace Sélys *City-Center *[GEOGRAPHIC_DATA] *[GEOGRAPHIC_DATA]" at bounding box center [305, 438] width 142 height 55
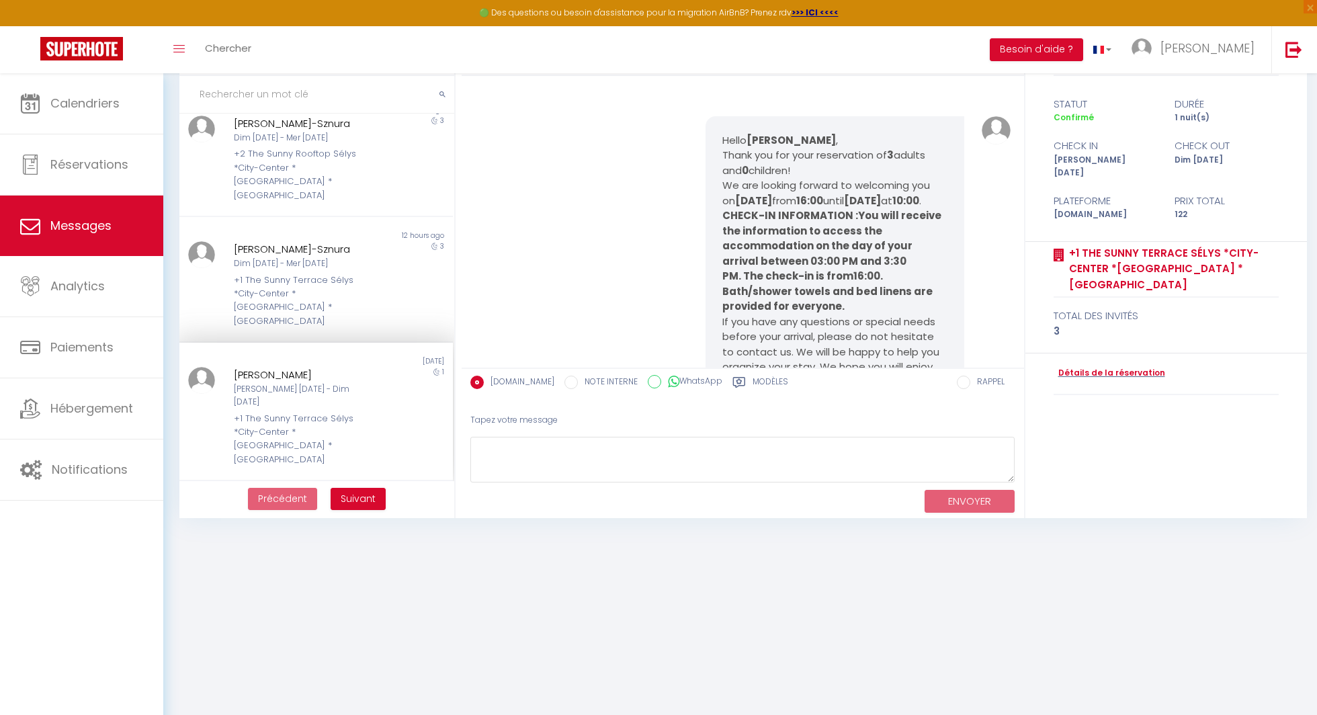
scroll to position [374, 0]
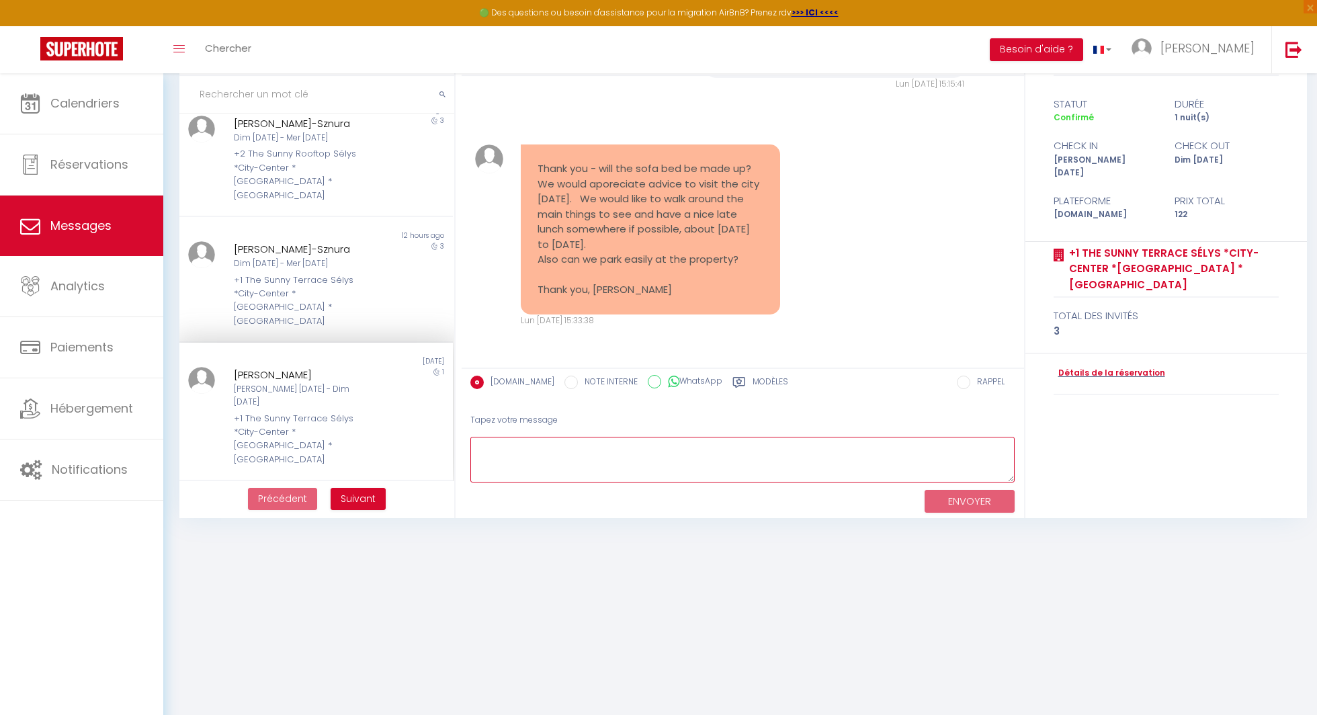
click at [570, 454] on textarea at bounding box center [742, 460] width 545 height 46
click at [738, 380] on div "Modèles" at bounding box center [761, 387] width 56 height 22
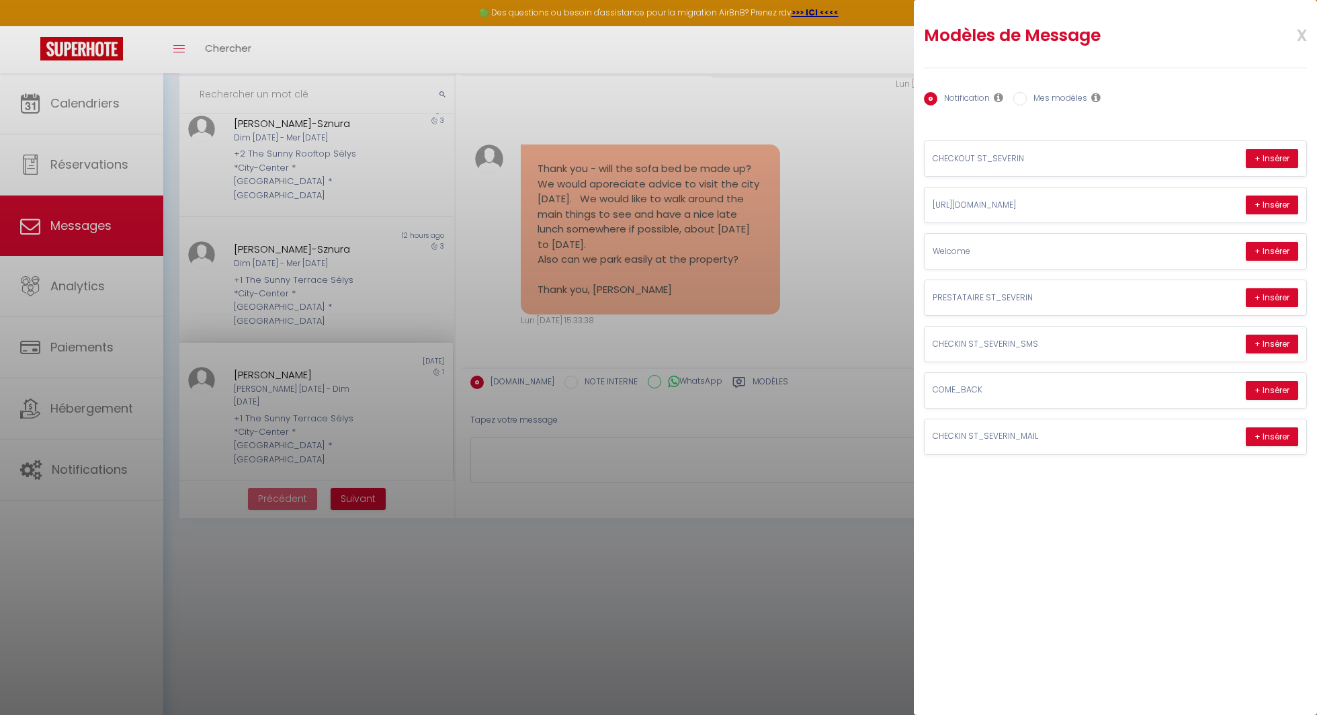
click at [1064, 101] on label "Mes modèles" at bounding box center [1057, 99] width 60 height 15
click at [1027, 101] on input "Mes modèles" at bounding box center [1019, 98] width 13 height 13
radio input "true"
radio input "false"
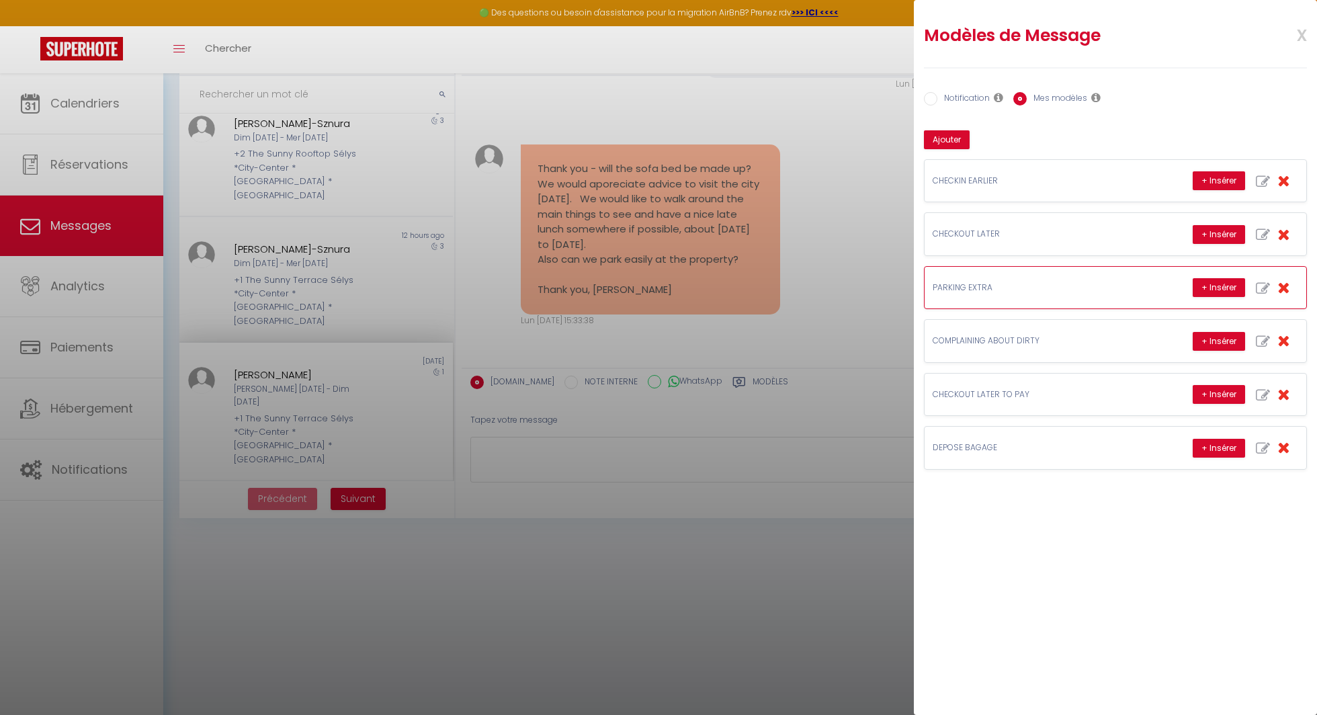
click at [981, 290] on p "PARKING EXTRA" at bounding box center [1034, 288] width 202 height 13
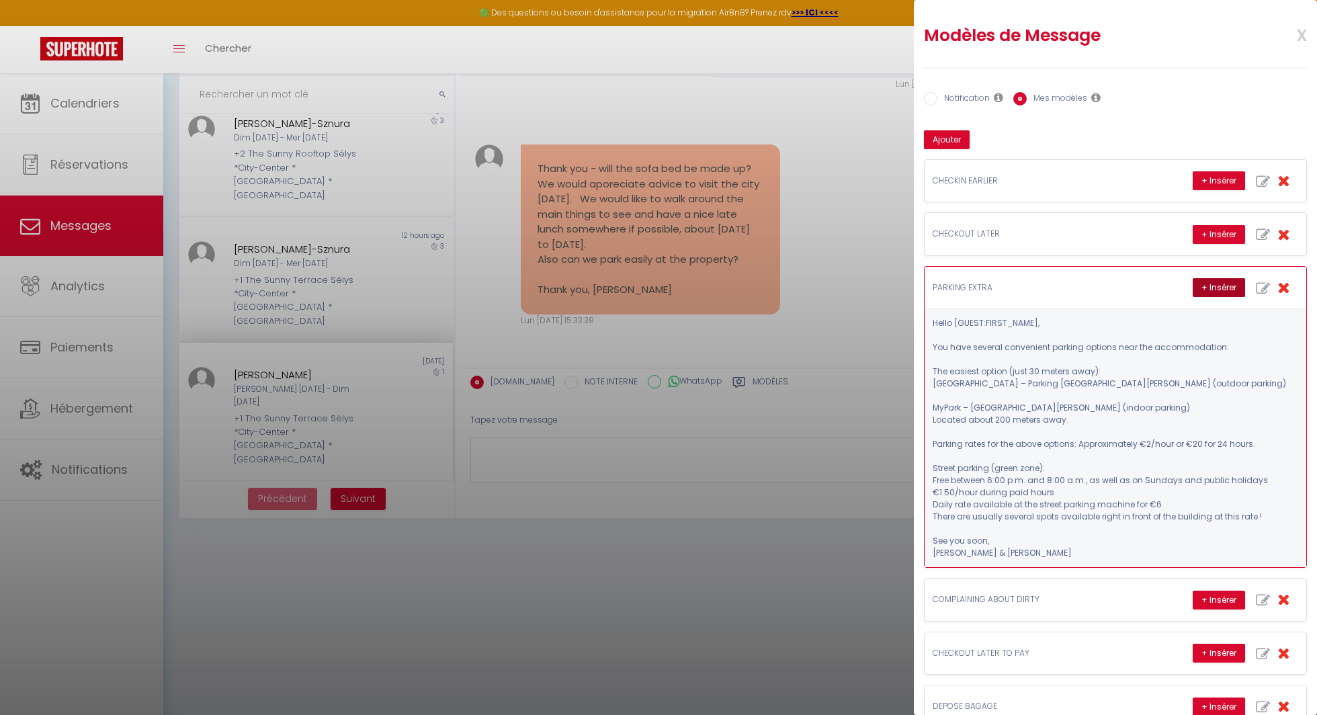
click at [1212, 290] on button "+ Insérer" at bounding box center [1219, 287] width 52 height 19
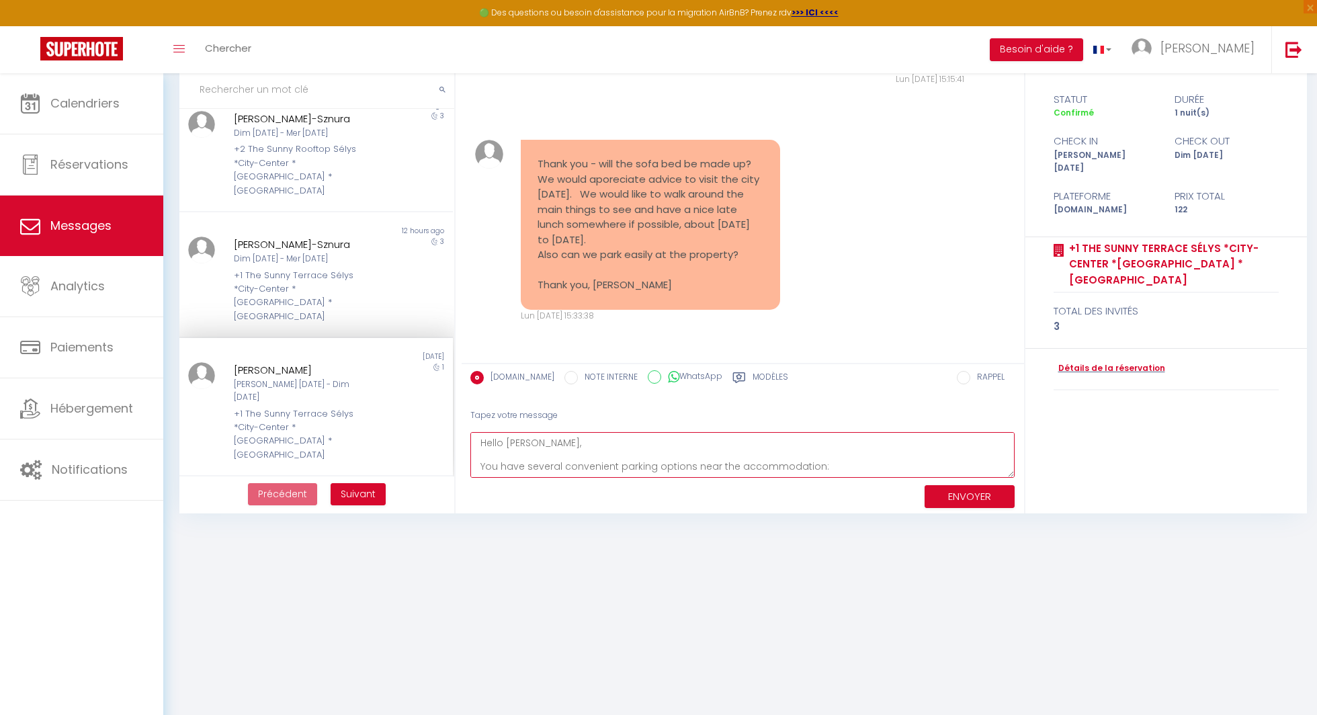
scroll to position [1, 0]
click at [599, 442] on textarea "Hello [PERSON_NAME], You have several convenient parking options near the accom…" at bounding box center [742, 455] width 545 height 46
click at [481, 464] on textarea "Hello [PERSON_NAME], You have several convenient parking options near the accom…" at bounding box center [742, 455] width 545 height 46
type textarea "Hello [PERSON_NAME], Les draps de lits pour le sofa sont dans l'armoire de la c…"
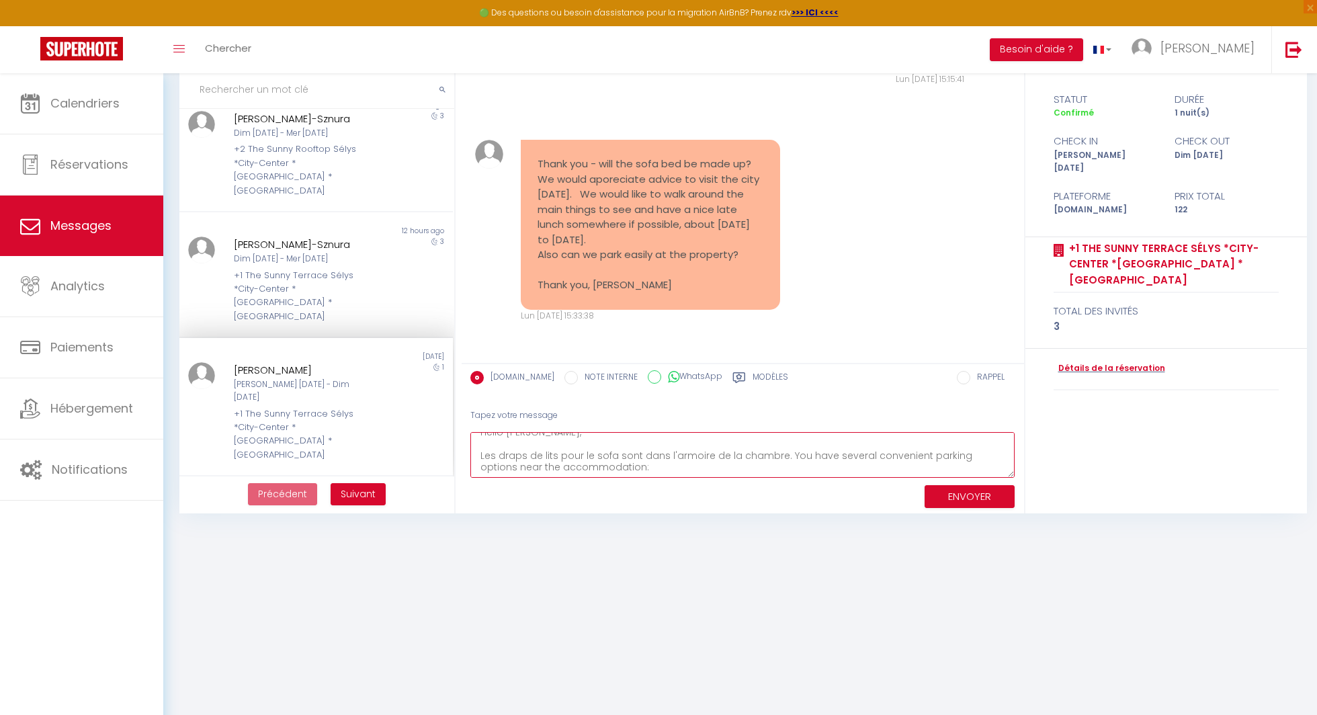
click at [588, 458] on textarea "Hello [PERSON_NAME], Les draps de lits pour le sofa sont dans l'armoire de la c…" at bounding box center [742, 455] width 545 height 46
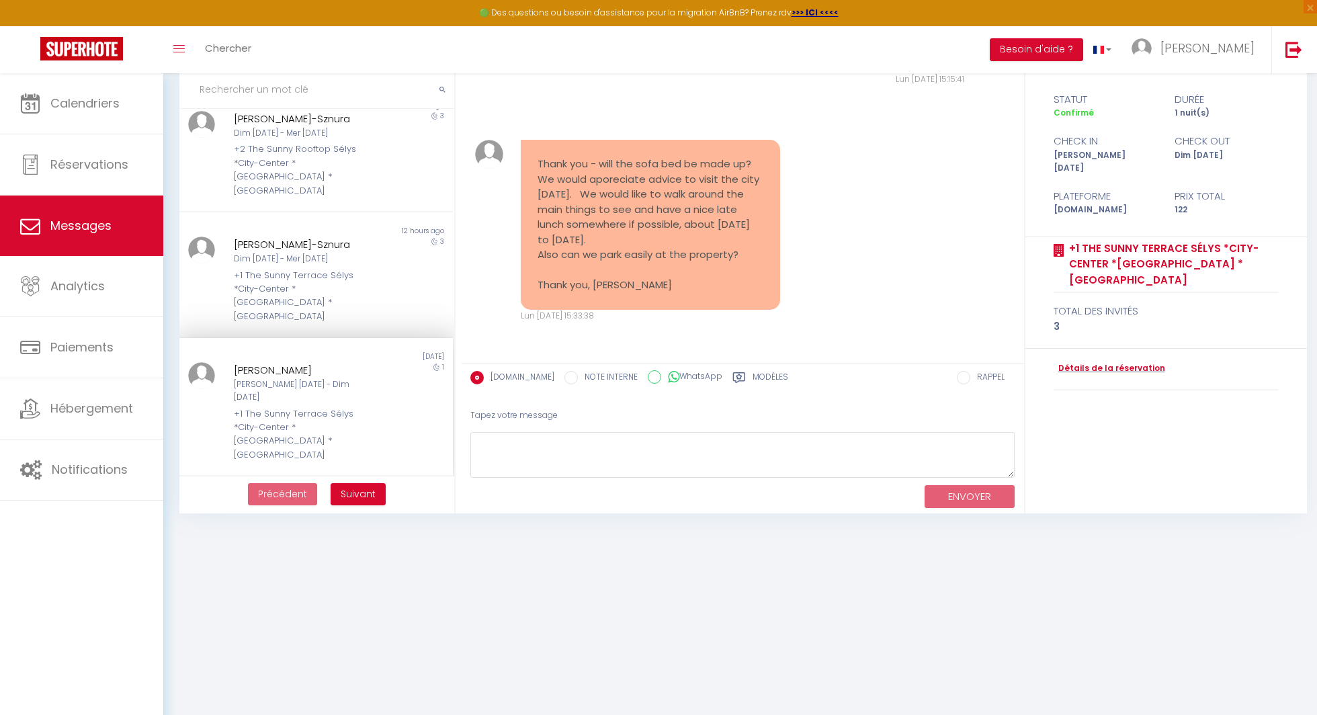
click at [599, 430] on div "Tapez votre message" at bounding box center [742, 415] width 545 height 33
click at [585, 445] on textarea at bounding box center [742, 455] width 545 height 46
paste textarea "Lorem Ipsumdolor, Sit ame consec adi eli sedd eiu te inc utlabore et dol magnaa…"
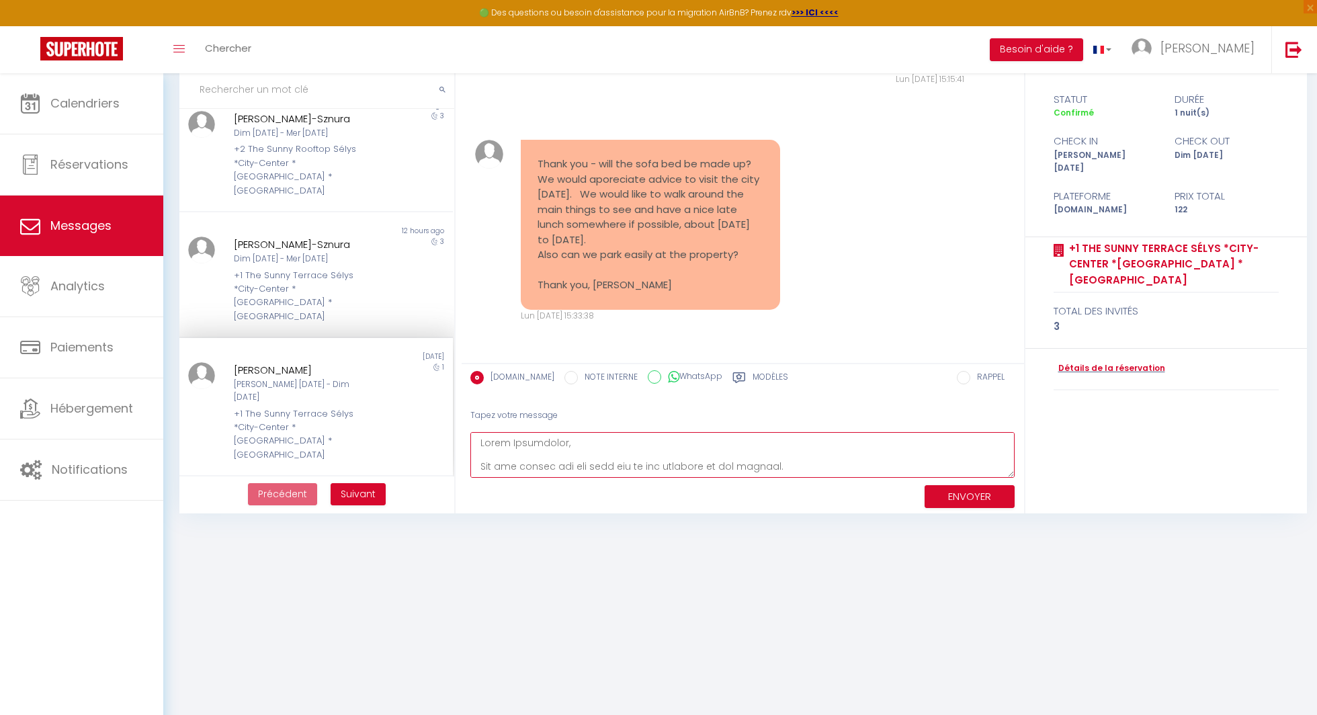
type textarea "Lorem Ipsumdolor, Sit ame consec adi eli sedd eiu te inc utlabore et dol magnaa…"
click at [995, 500] on button "ENVOYER" at bounding box center [970, 497] width 90 height 24
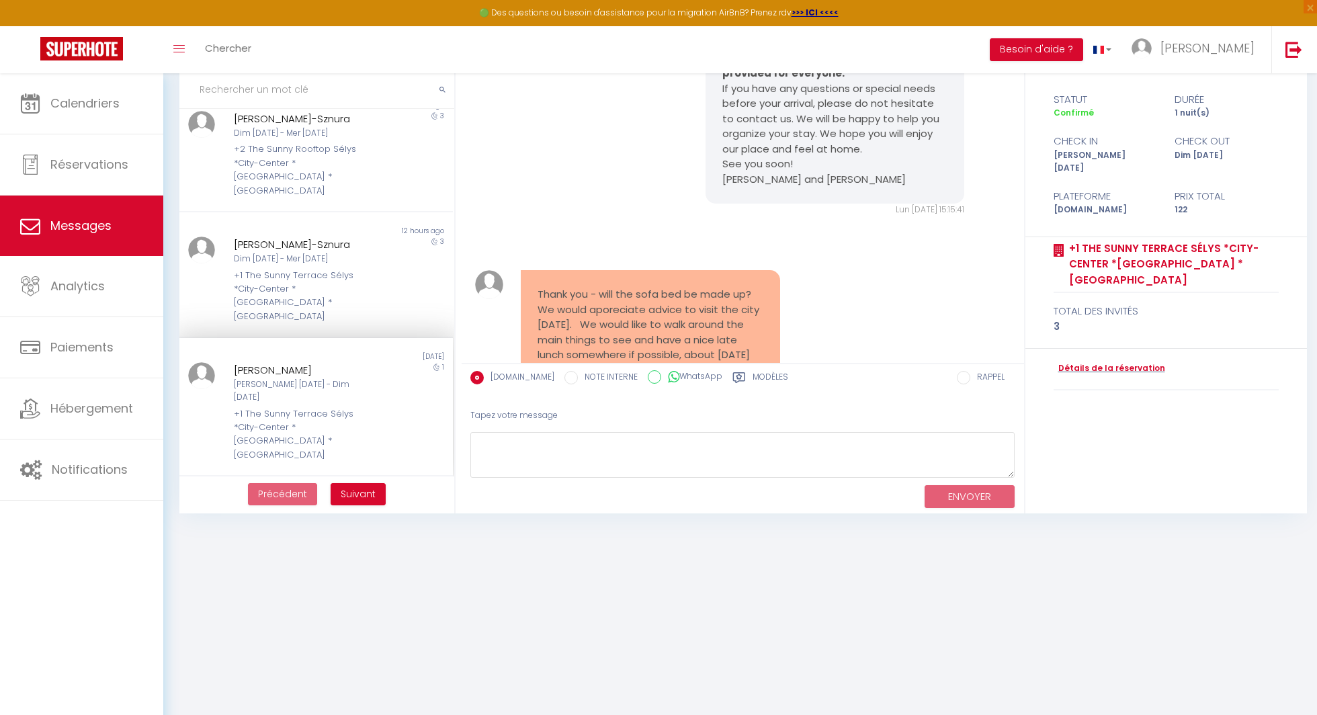
scroll to position [161, 0]
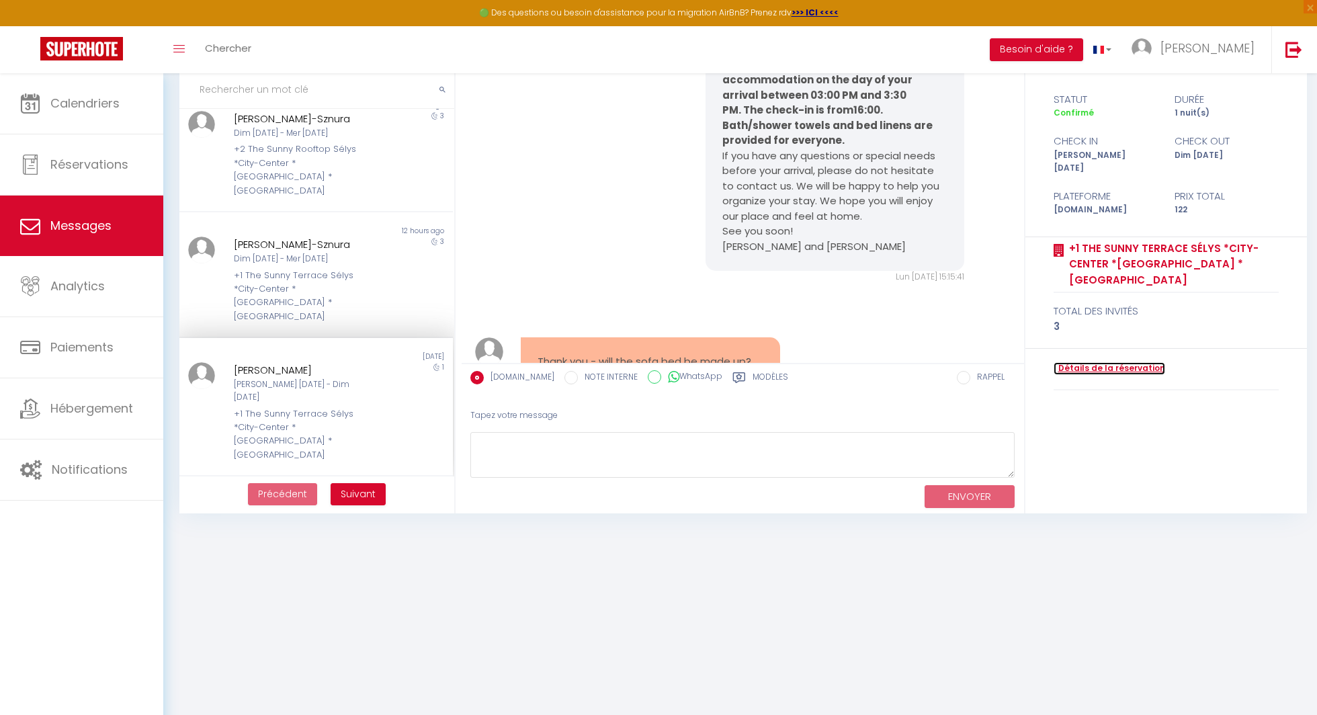
click at [1113, 362] on link "Détails de la réservation" at bounding box center [1110, 368] width 112 height 13
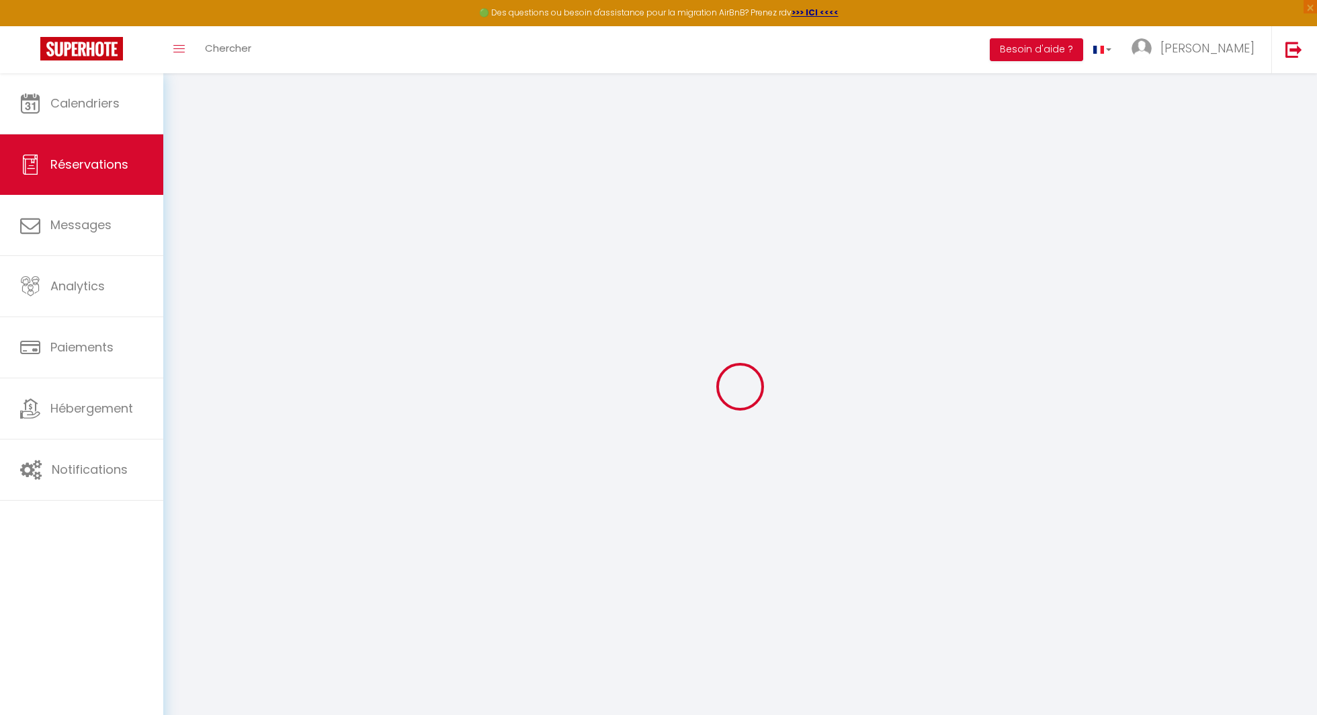
select select
checkbox input "false"
select select
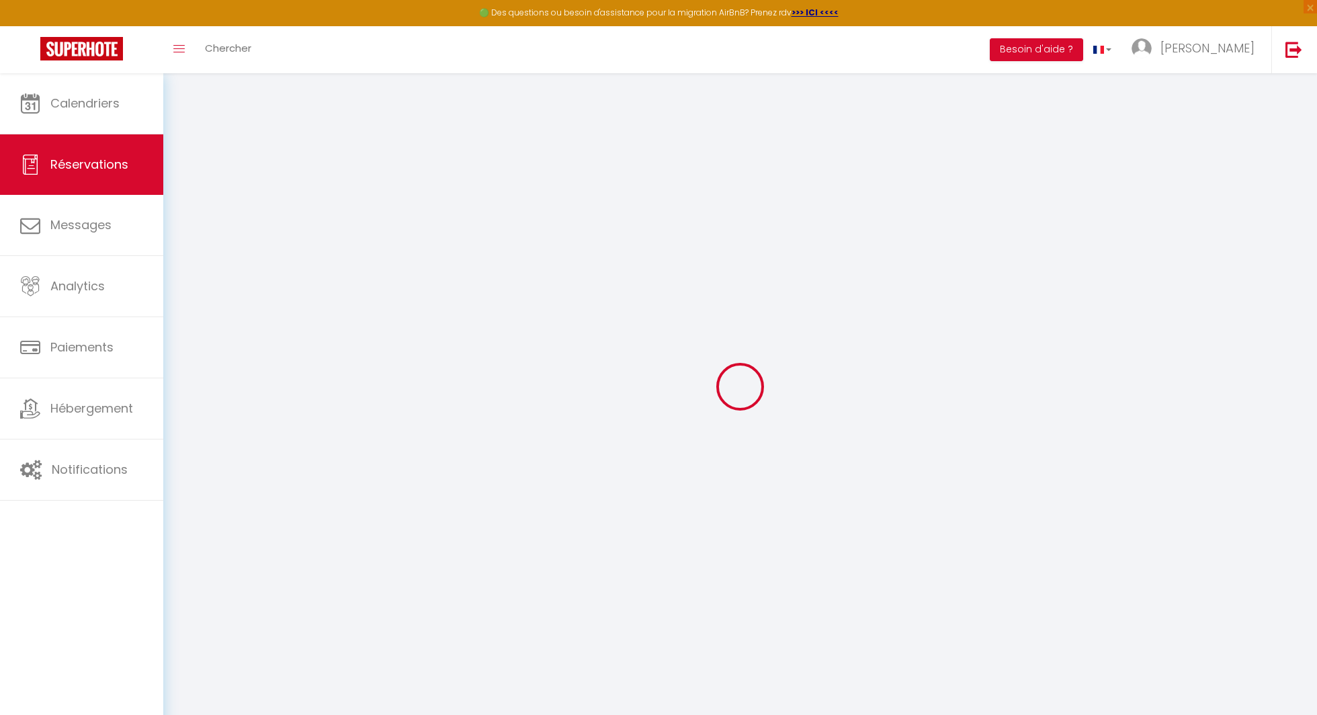
checkbox input "false"
select select
checkbox input "false"
type textarea "** THIS RESERVATION HAS BEEN PRE-PAID ** BOOKING NOTE : Payment charge is EUR 1…"
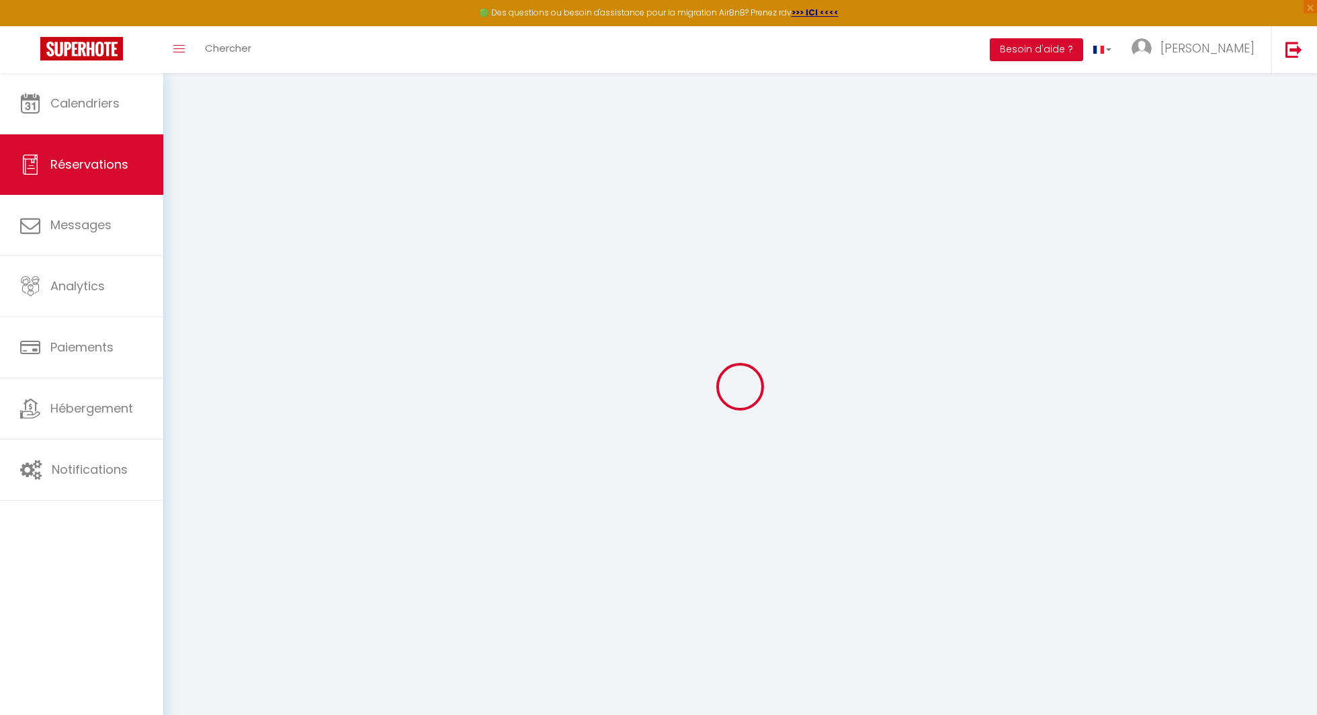
type input "30"
select select
checkbox input "false"
select select
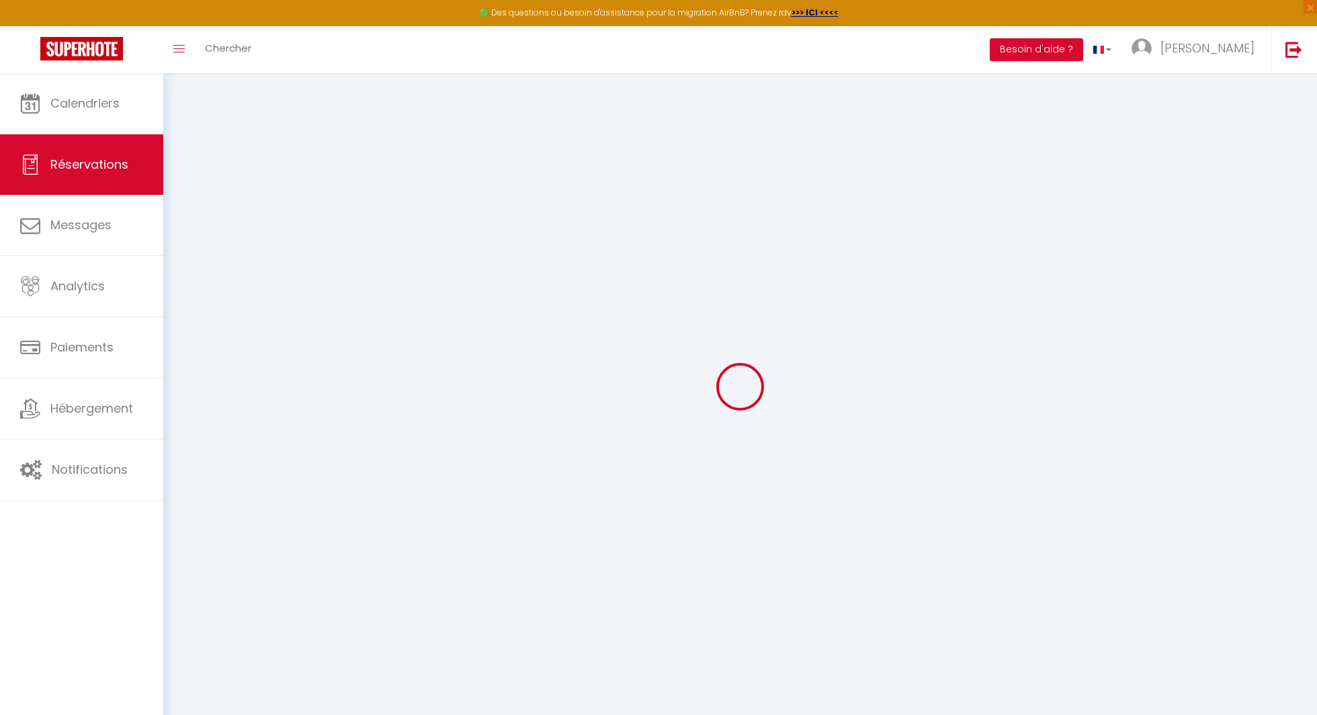
select select
